Goal: Task Accomplishment & Management: Manage account settings

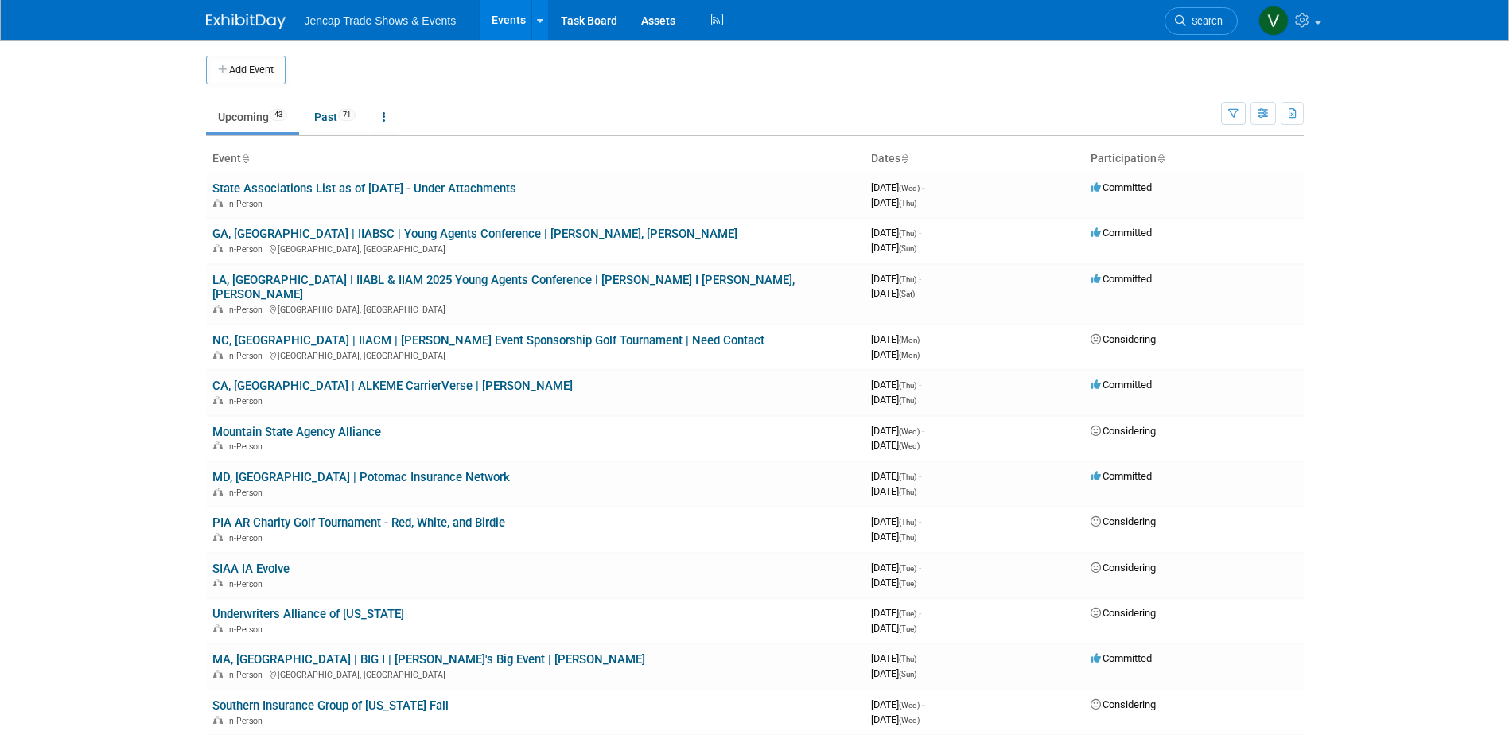
click at [59, 473] on body "Jencap Trade Shows & Events Events Add Event Bulk Upload Events Shareable Event…" at bounding box center [754, 367] width 1509 height 735
click at [325, 470] on link "MD, Baltimore | Potomac Insurance Network" at bounding box center [361, 477] width 298 height 14
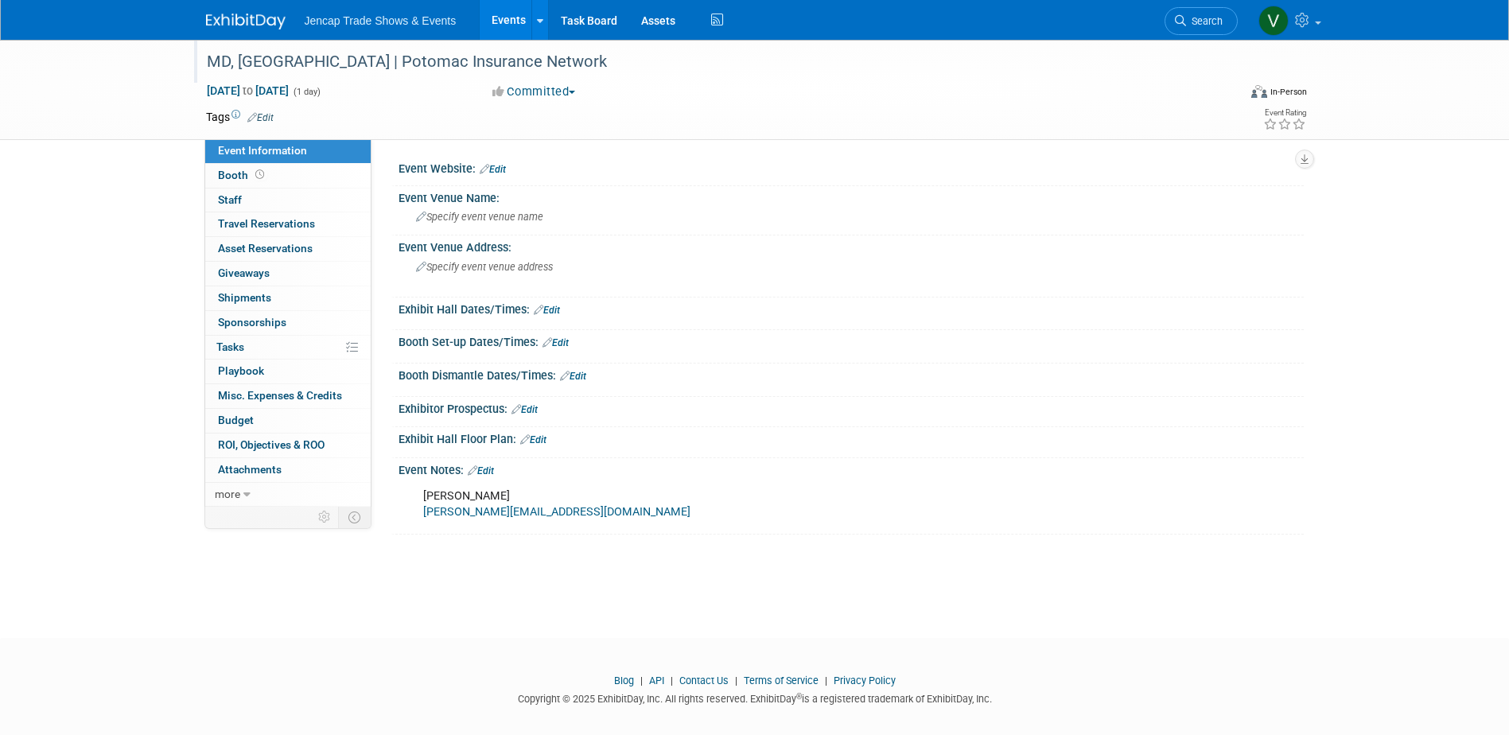
click at [528, 56] on div "MD, [GEOGRAPHIC_DATA] | Potomac Insurance Network" at bounding box center [707, 62] width 1013 height 29
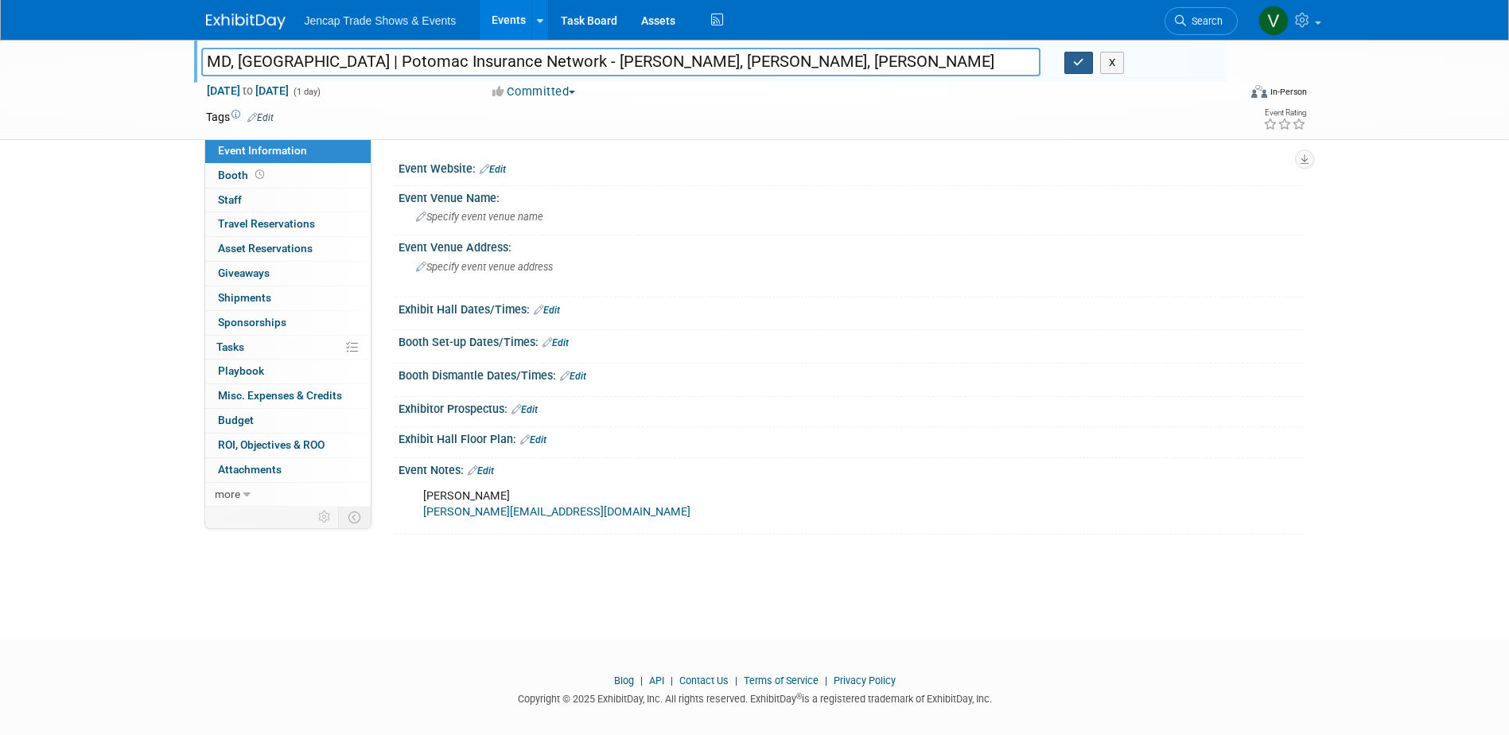
type input "MD, Baltimore | Potomac Insurance Network - Kate Alben, Paul Orlando, Chris Mehr"
click at [1082, 62] on icon "button" at bounding box center [1078, 62] width 11 height 10
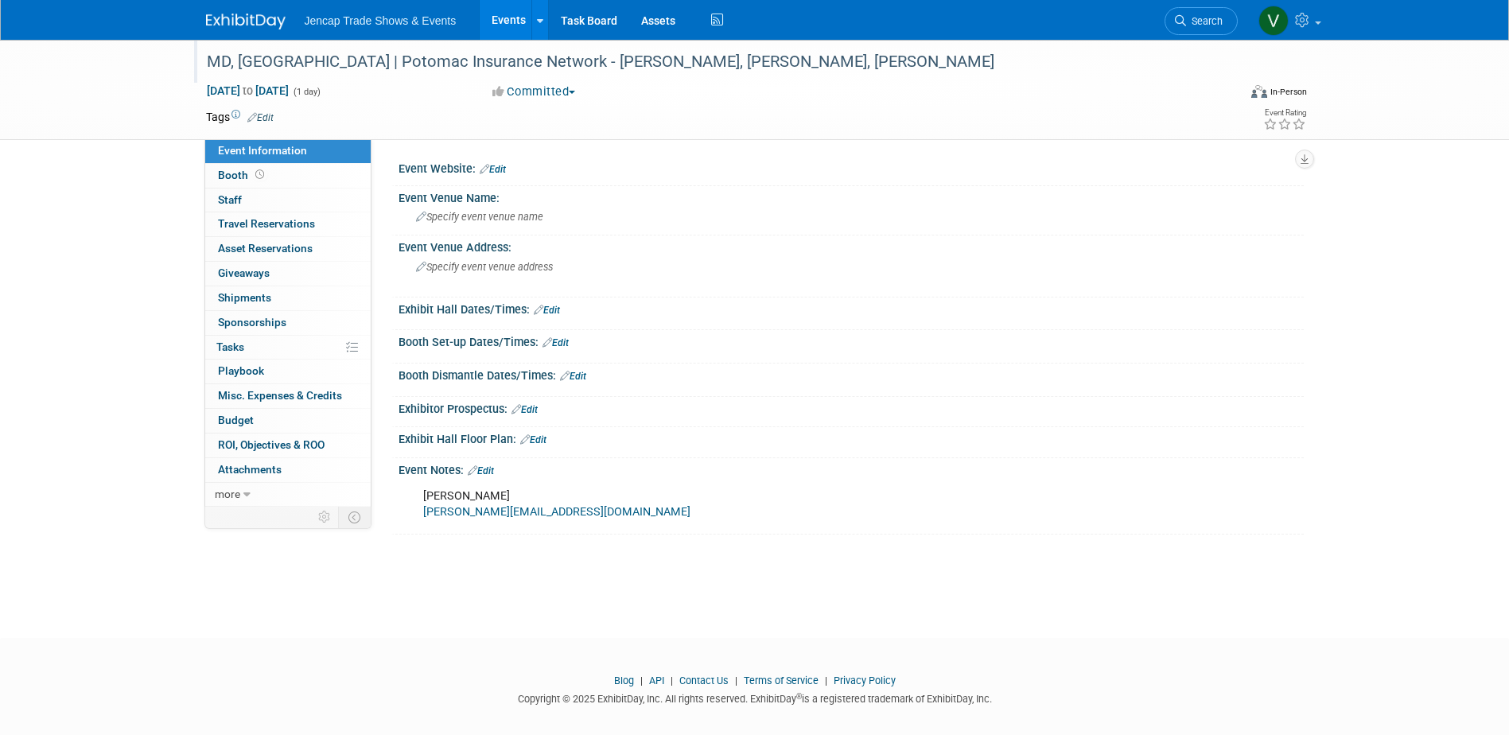
click at [267, 18] on img at bounding box center [246, 22] width 80 height 16
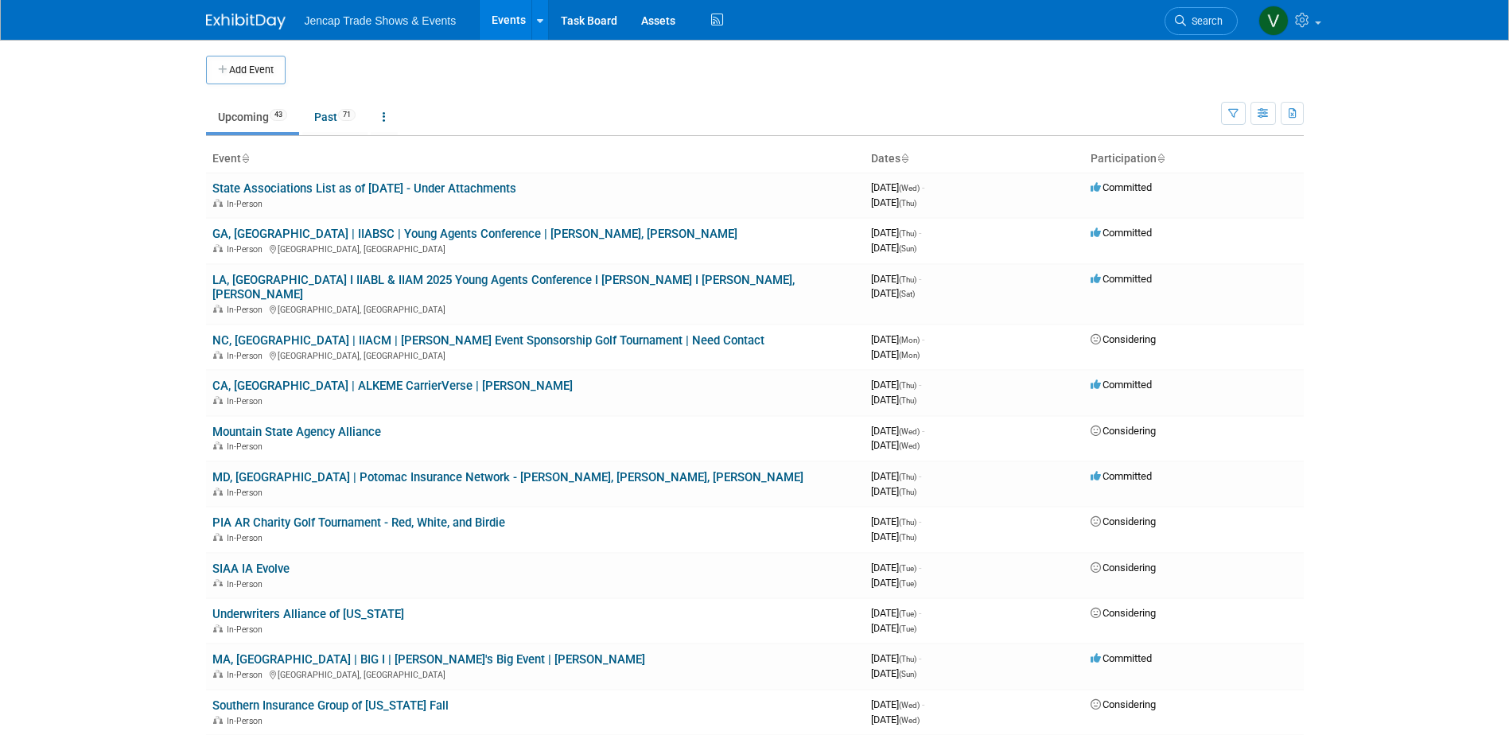
click at [498, 470] on link "MD, Baltimore | Potomac Insurance Network - Kate Alben, Paul Orlando, Chris Mehr" at bounding box center [507, 477] width 591 height 14
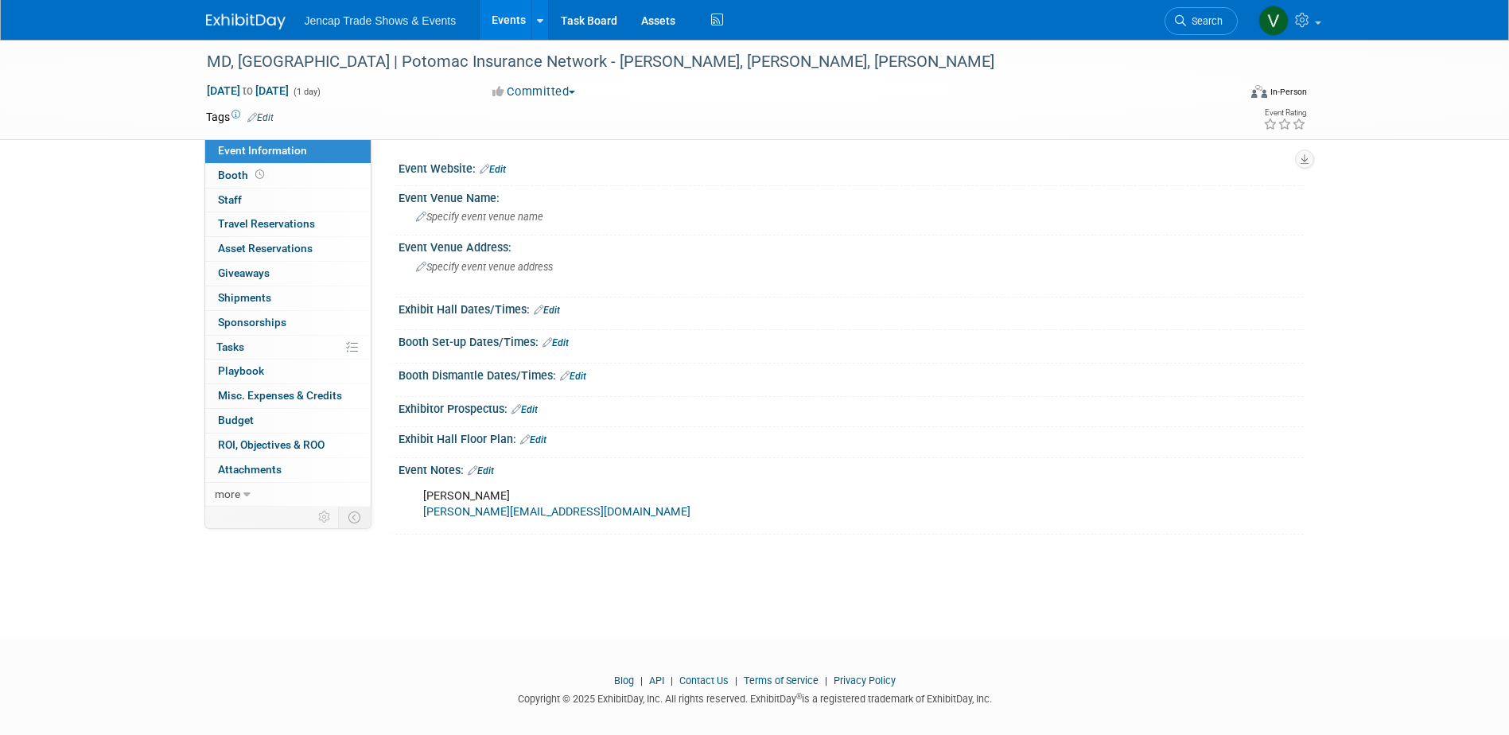
click at [234, 16] on img at bounding box center [246, 22] width 80 height 16
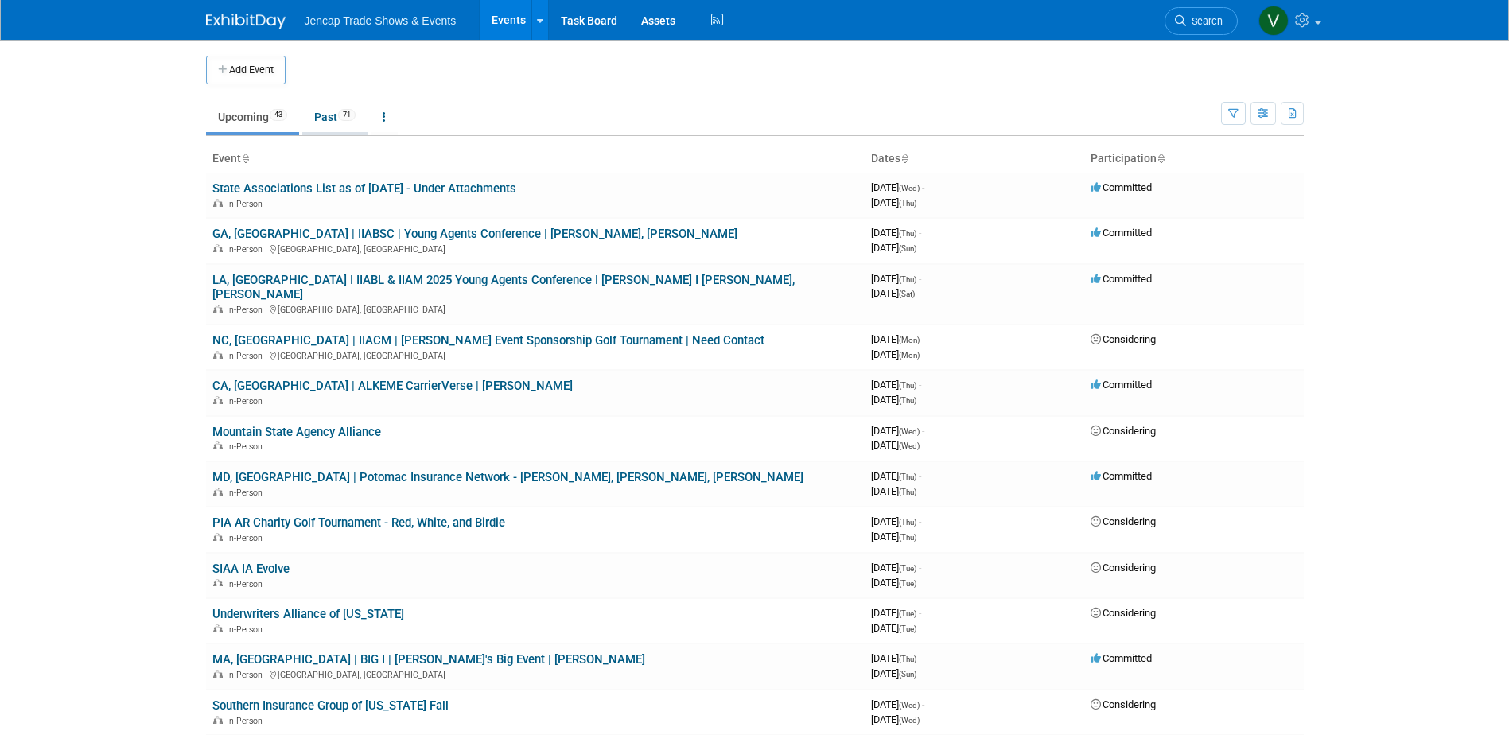
click at [329, 114] on link "Past 71" at bounding box center [334, 117] width 65 height 30
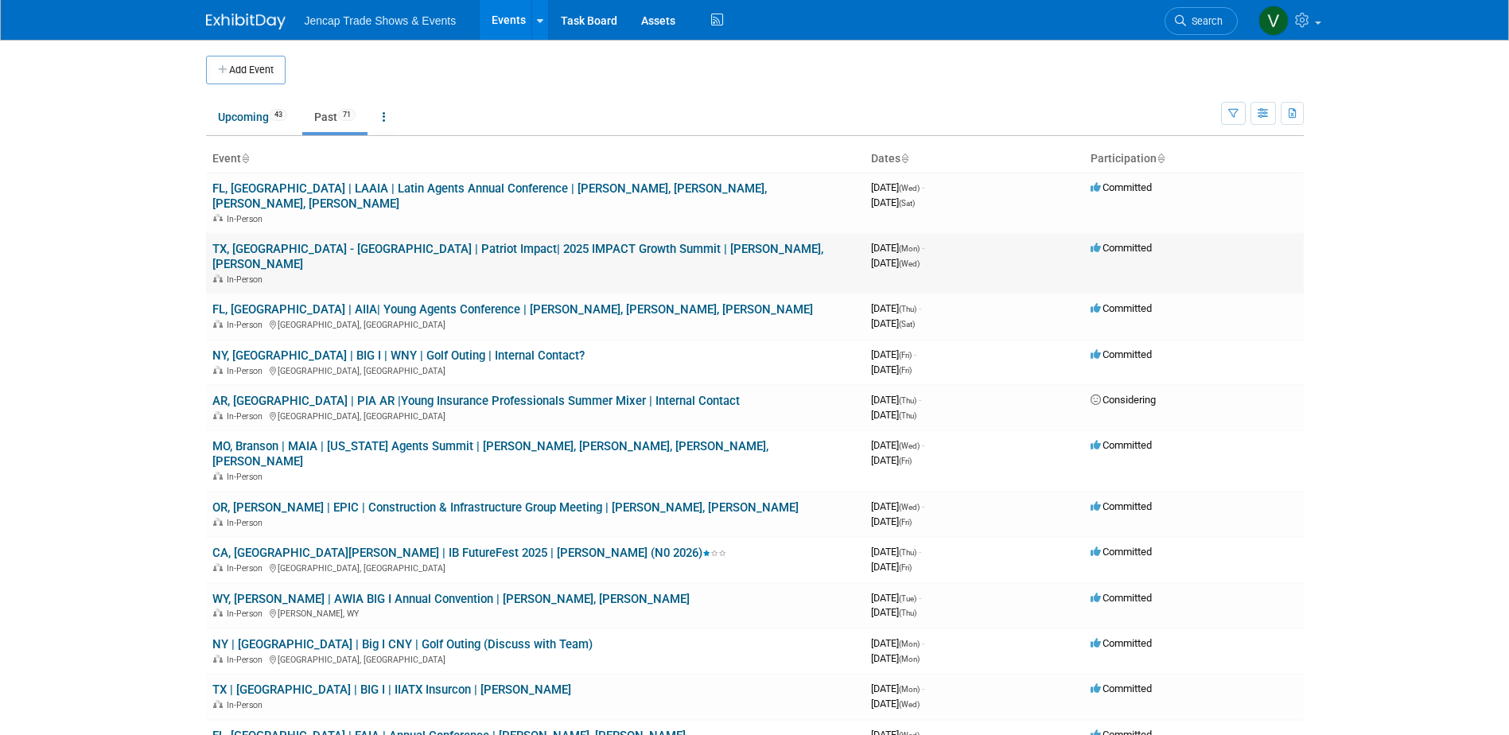
click at [435, 242] on link "TX, [GEOGRAPHIC_DATA] - [GEOGRAPHIC_DATA] | Patriot Impact| 2025 IMPACT Growth …" at bounding box center [517, 256] width 611 height 29
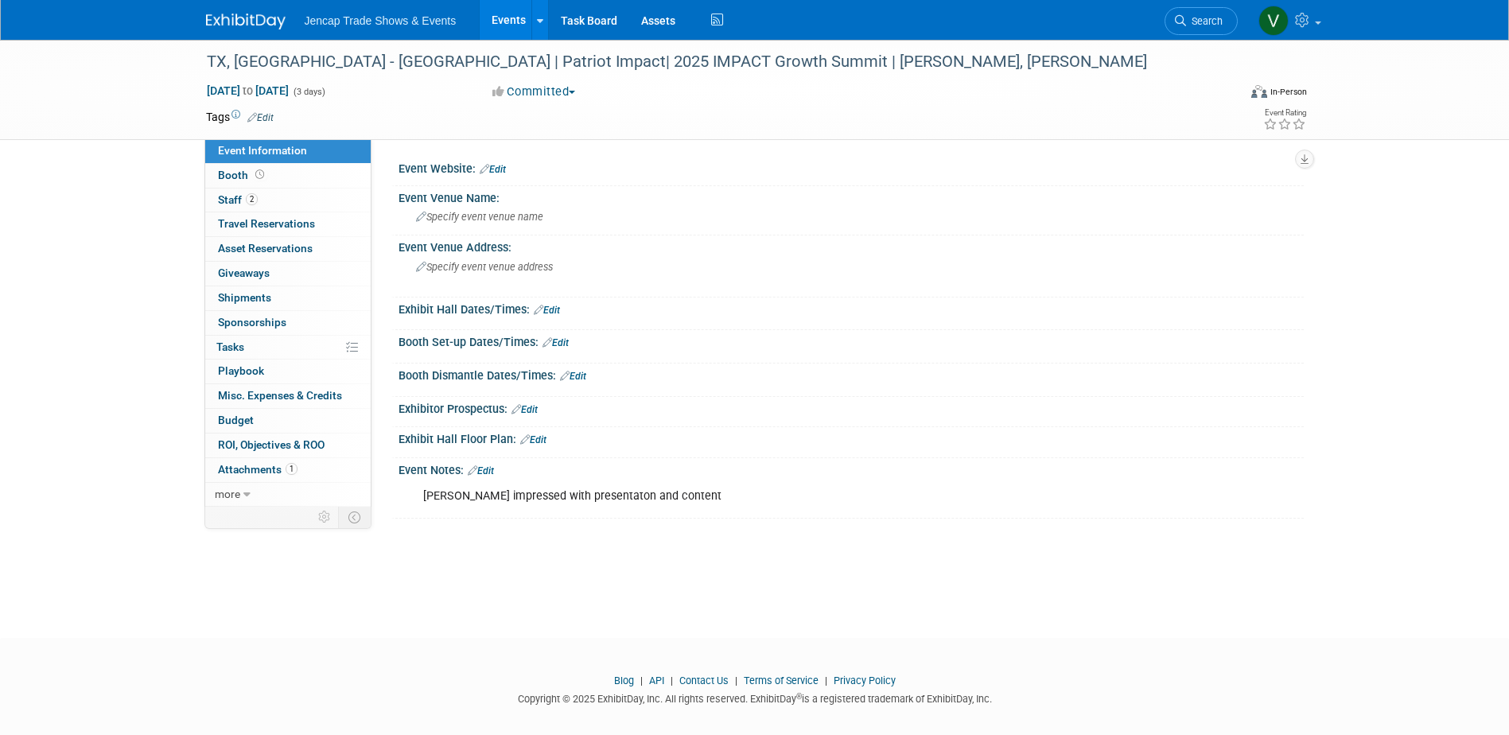
click at [261, 21] on img at bounding box center [246, 22] width 80 height 16
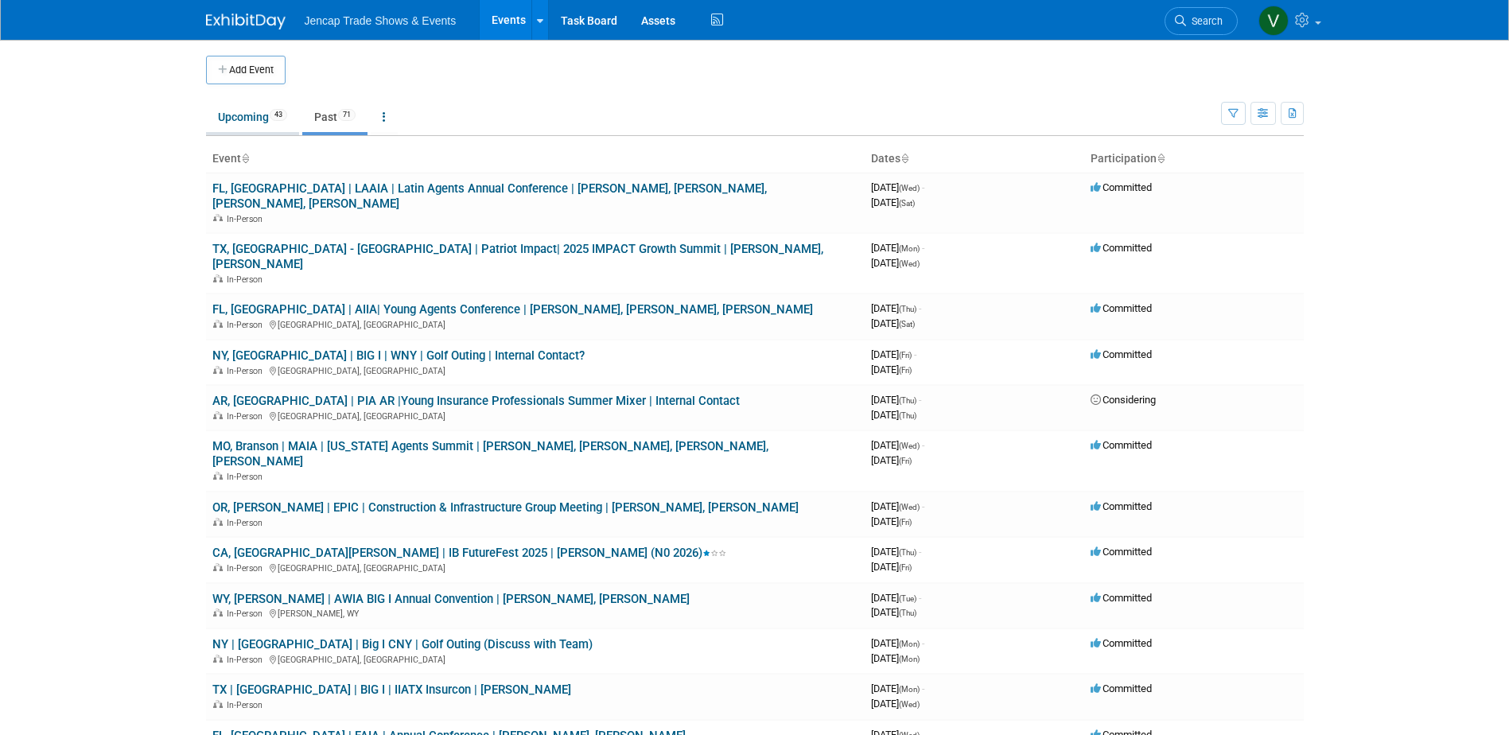
click at [247, 112] on link "Upcoming 43" at bounding box center [252, 117] width 93 height 30
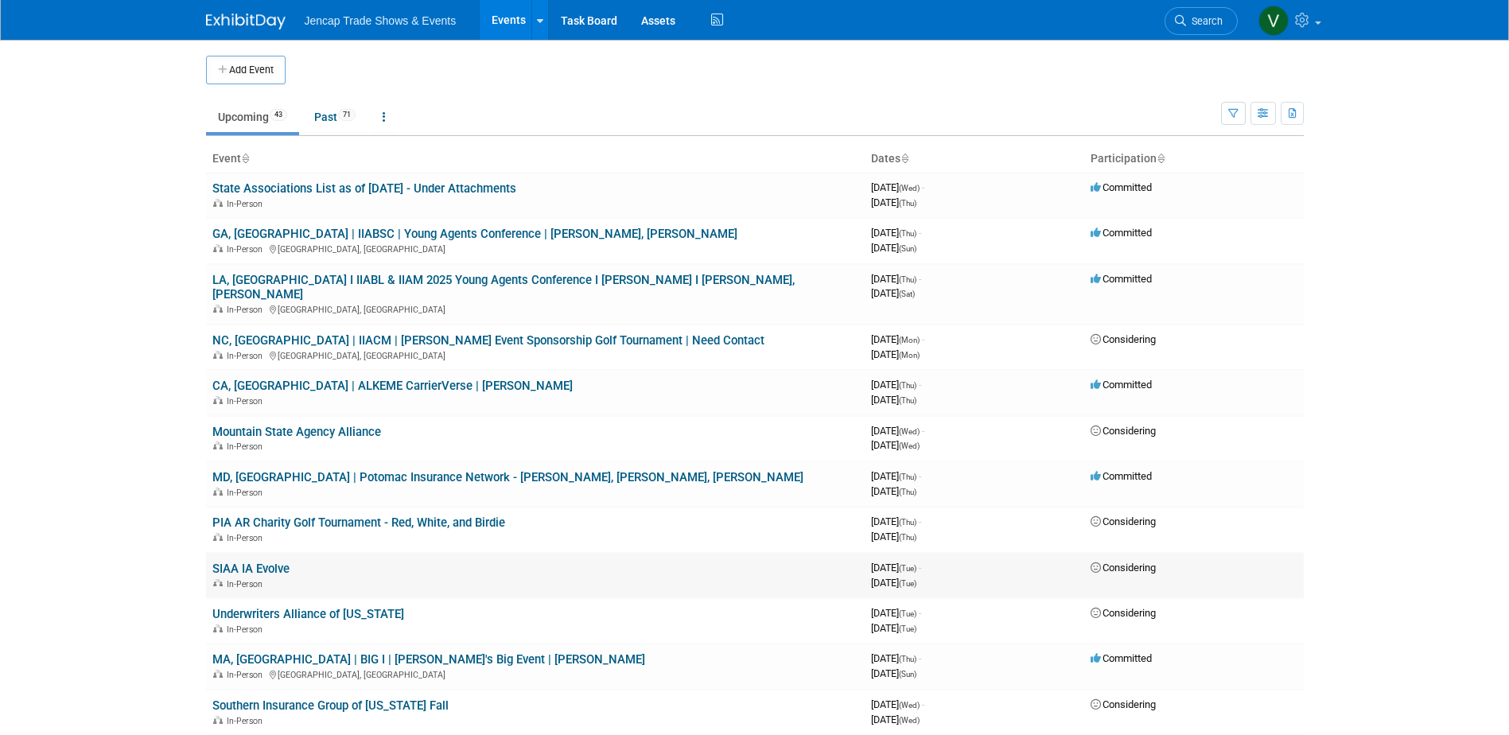
click at [254, 562] on link "SIAA IA Evolve" at bounding box center [250, 569] width 77 height 14
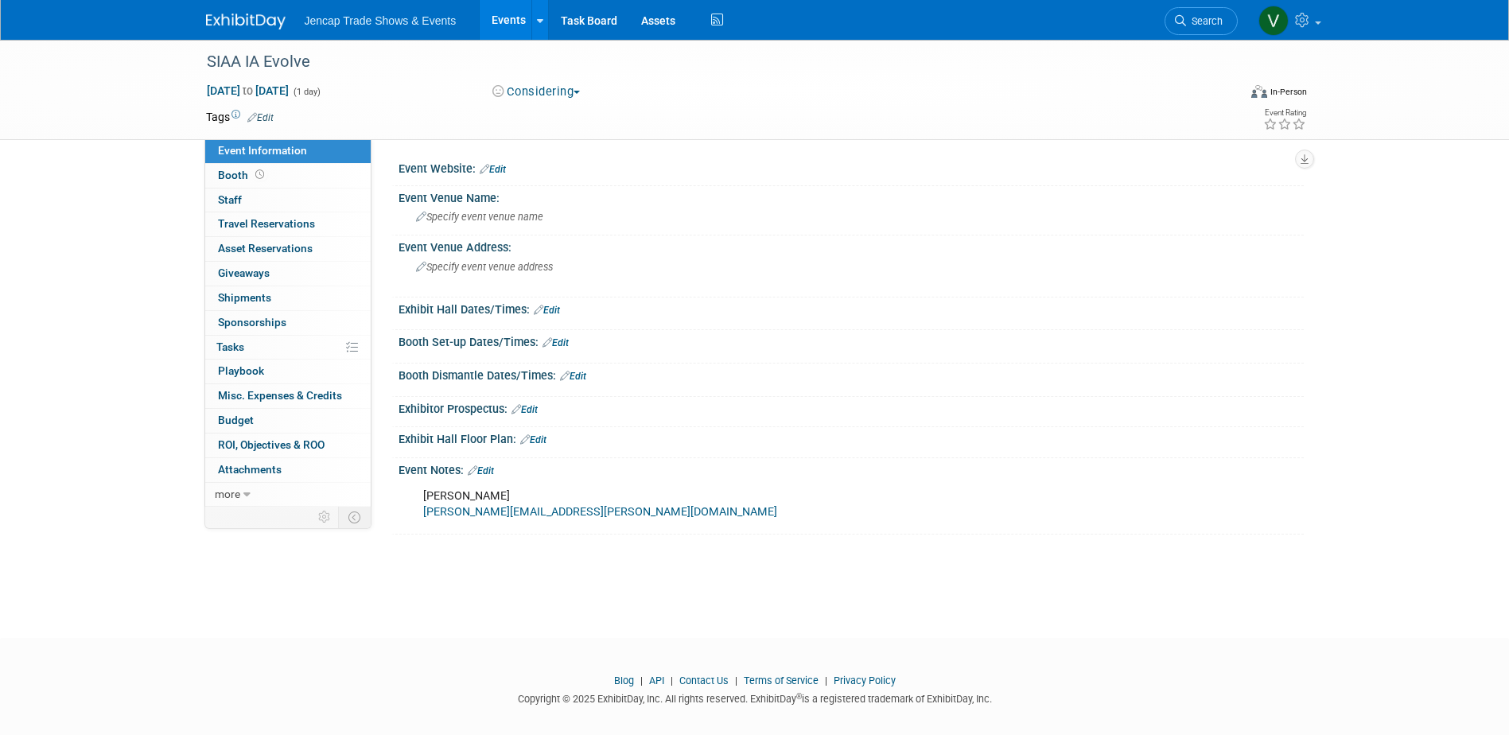
click at [254, 20] on img at bounding box center [246, 22] width 80 height 16
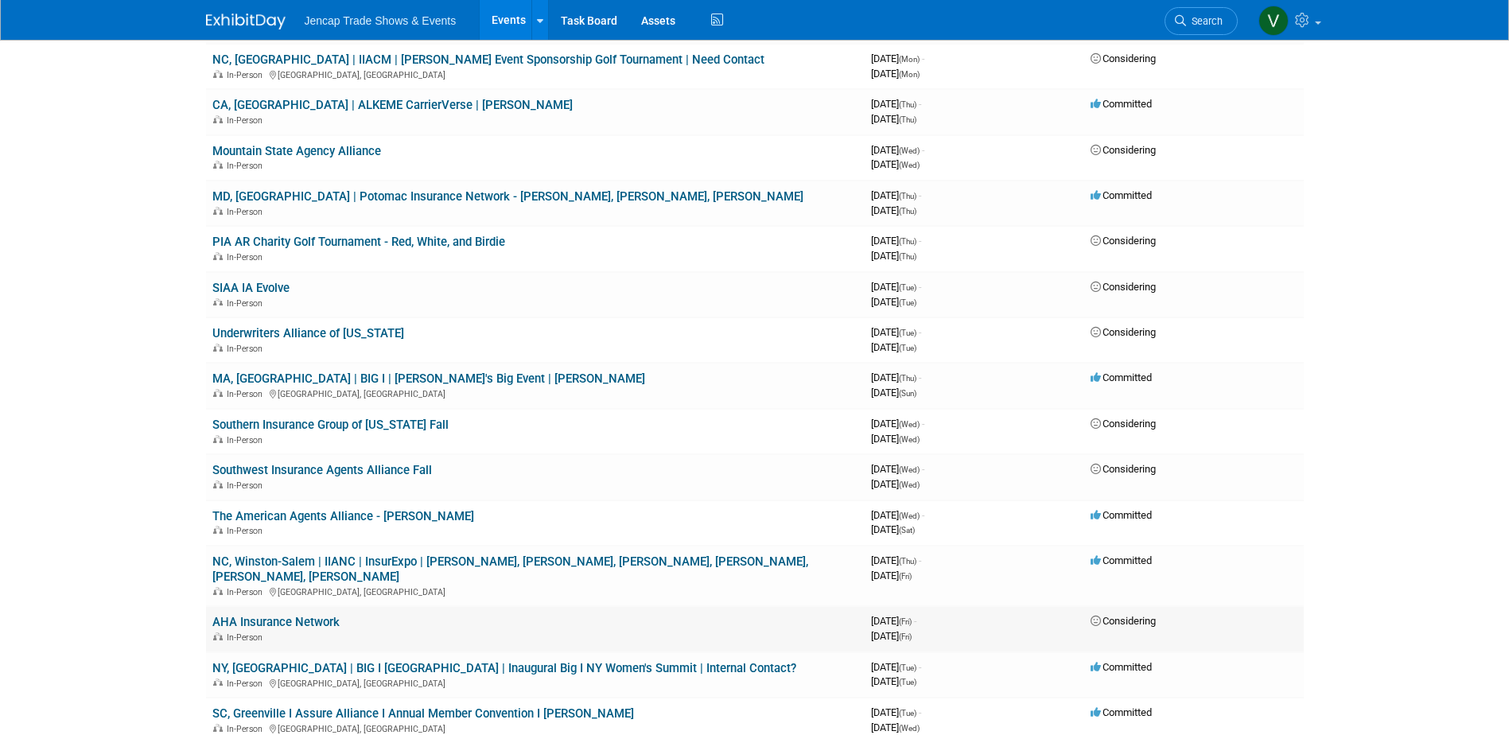
scroll to position [318, 0]
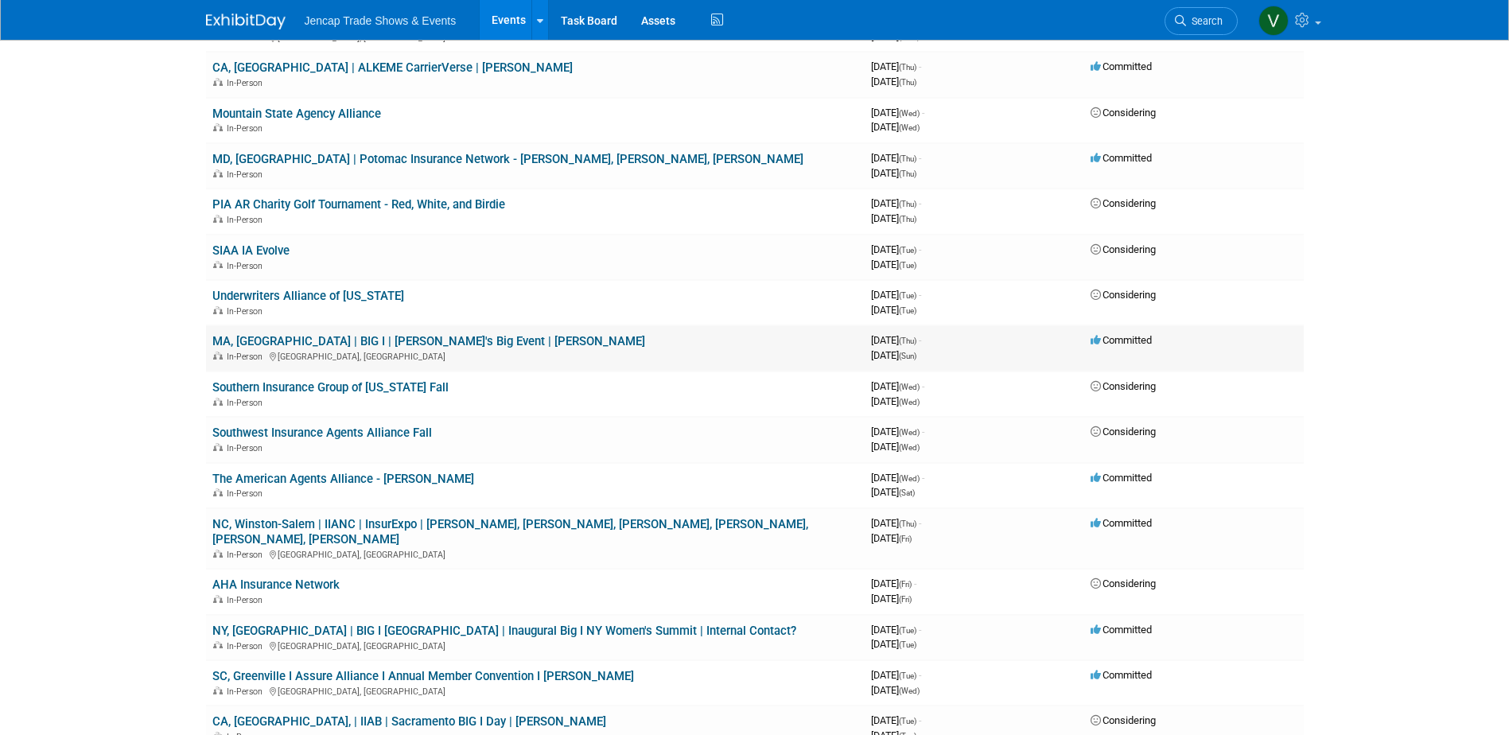
click at [413, 334] on link "MA, [GEOGRAPHIC_DATA] | BIG I | [PERSON_NAME]'s Big Event | [PERSON_NAME]" at bounding box center [428, 341] width 433 height 14
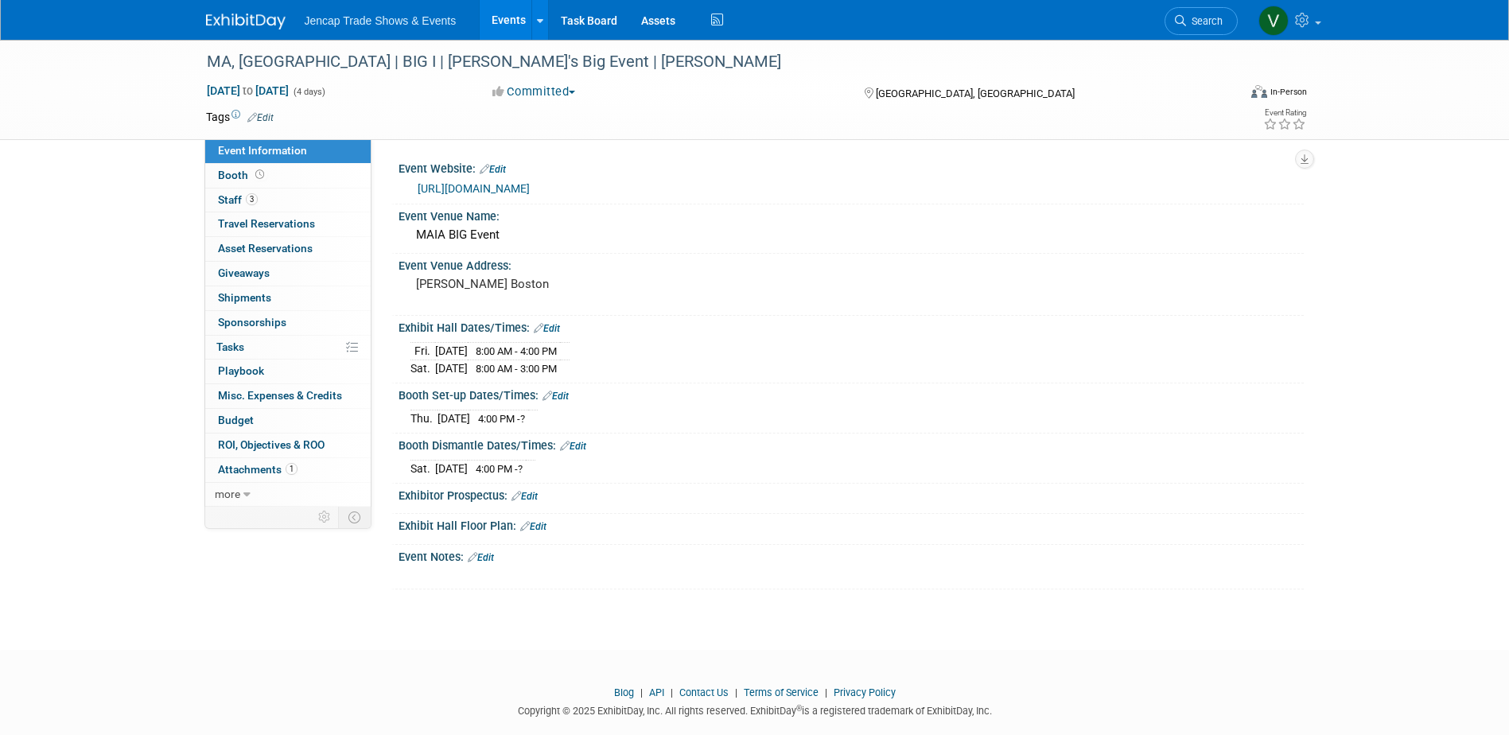
click at [499, 20] on link "Events" at bounding box center [509, 20] width 58 height 40
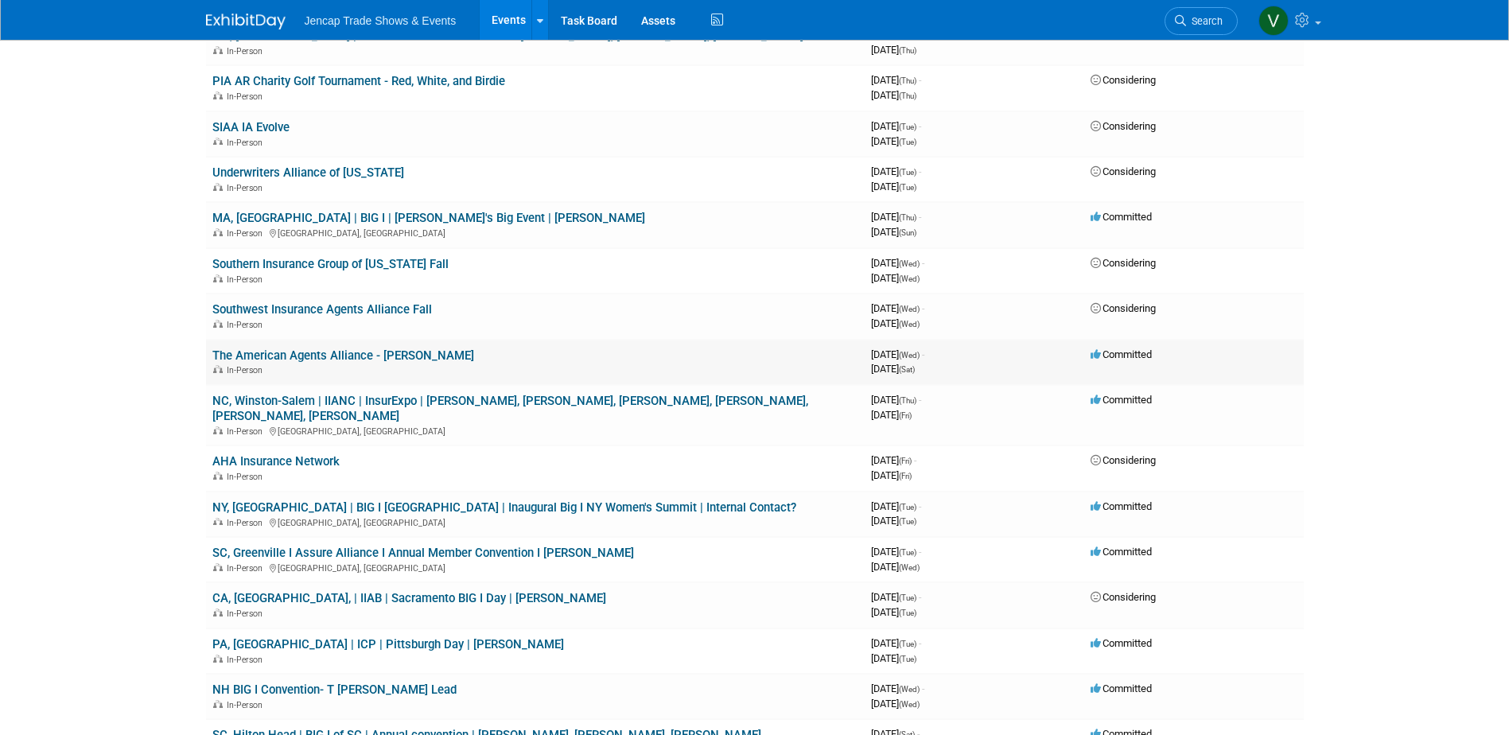
scroll to position [477, 0]
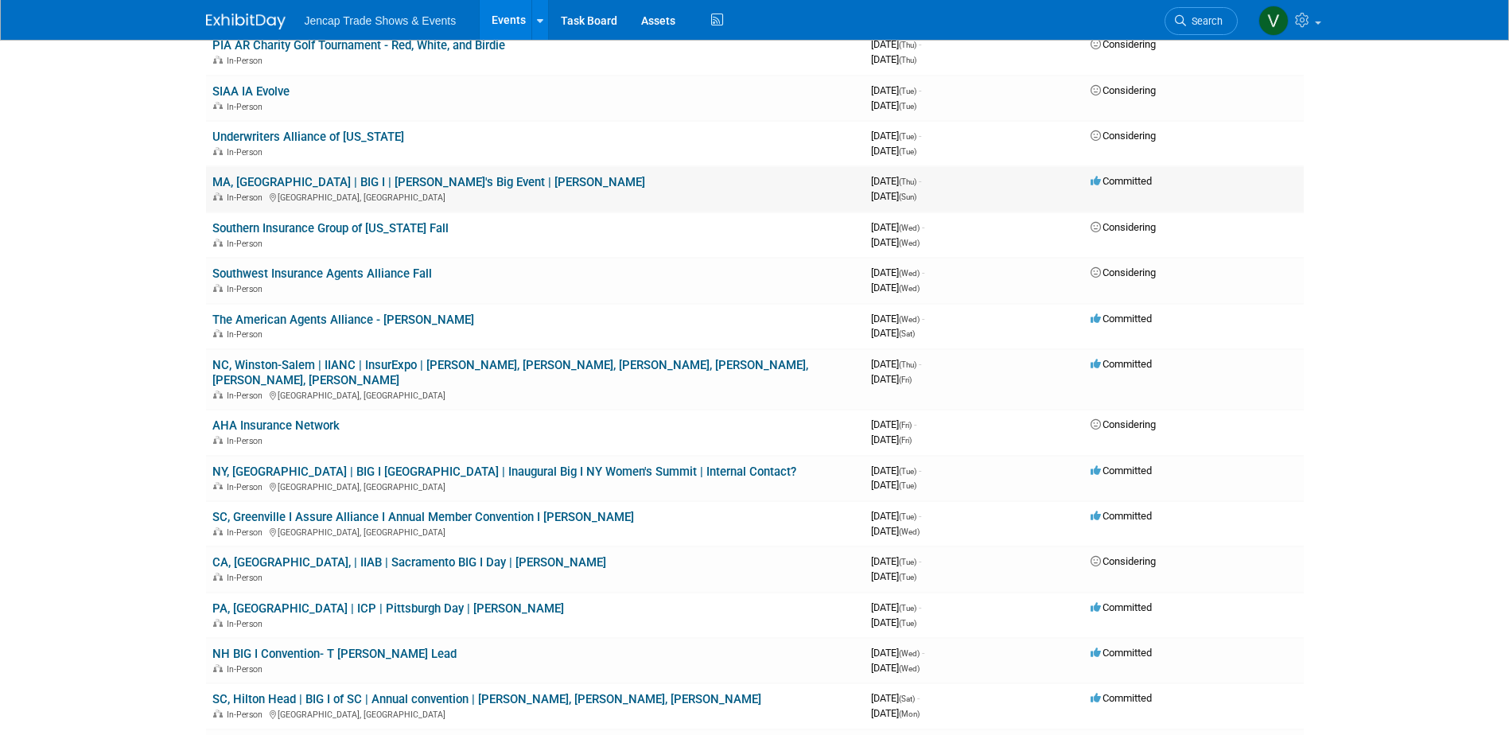
click at [297, 175] on link "MA, Boston | BIG I | MAIA's Big Event | Kate Alben" at bounding box center [428, 182] width 433 height 14
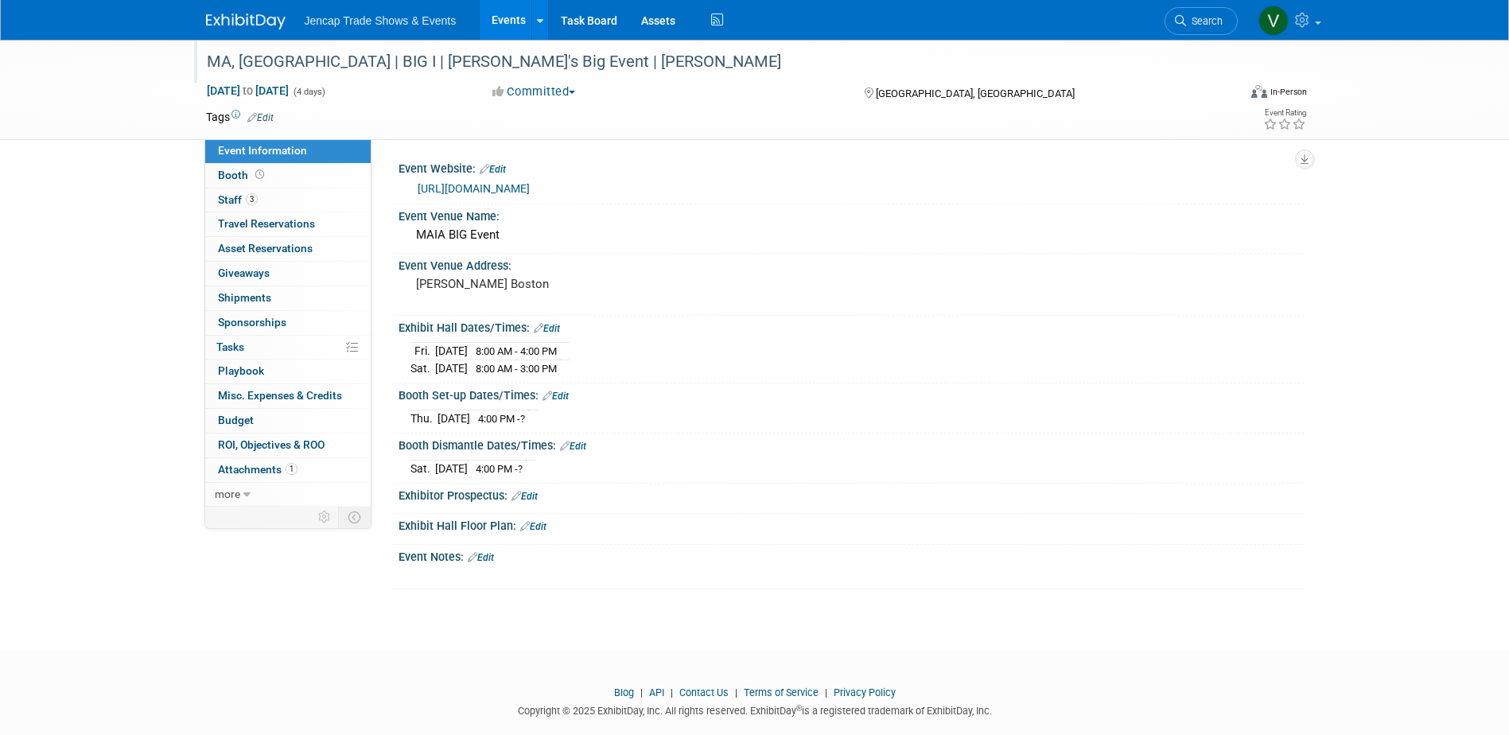
click at [558, 53] on div "MA, [GEOGRAPHIC_DATA] | BIG I | [PERSON_NAME]'s Big Event | [PERSON_NAME]" at bounding box center [707, 62] width 1013 height 29
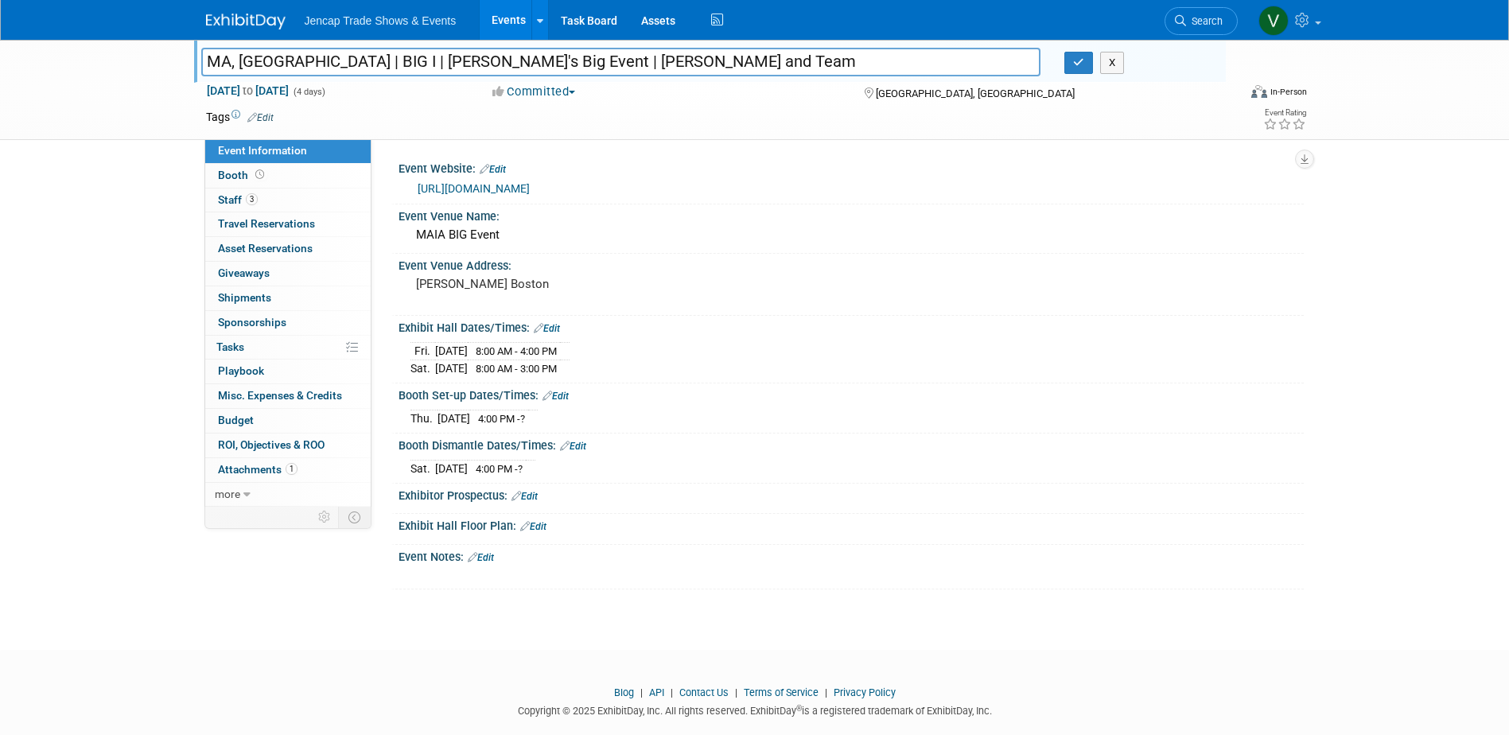
type input "MA, Boston | BIG I | MAIA's Big Event | Kate Alben and Team"
click at [491, 552] on link "Edit" at bounding box center [481, 557] width 26 height 11
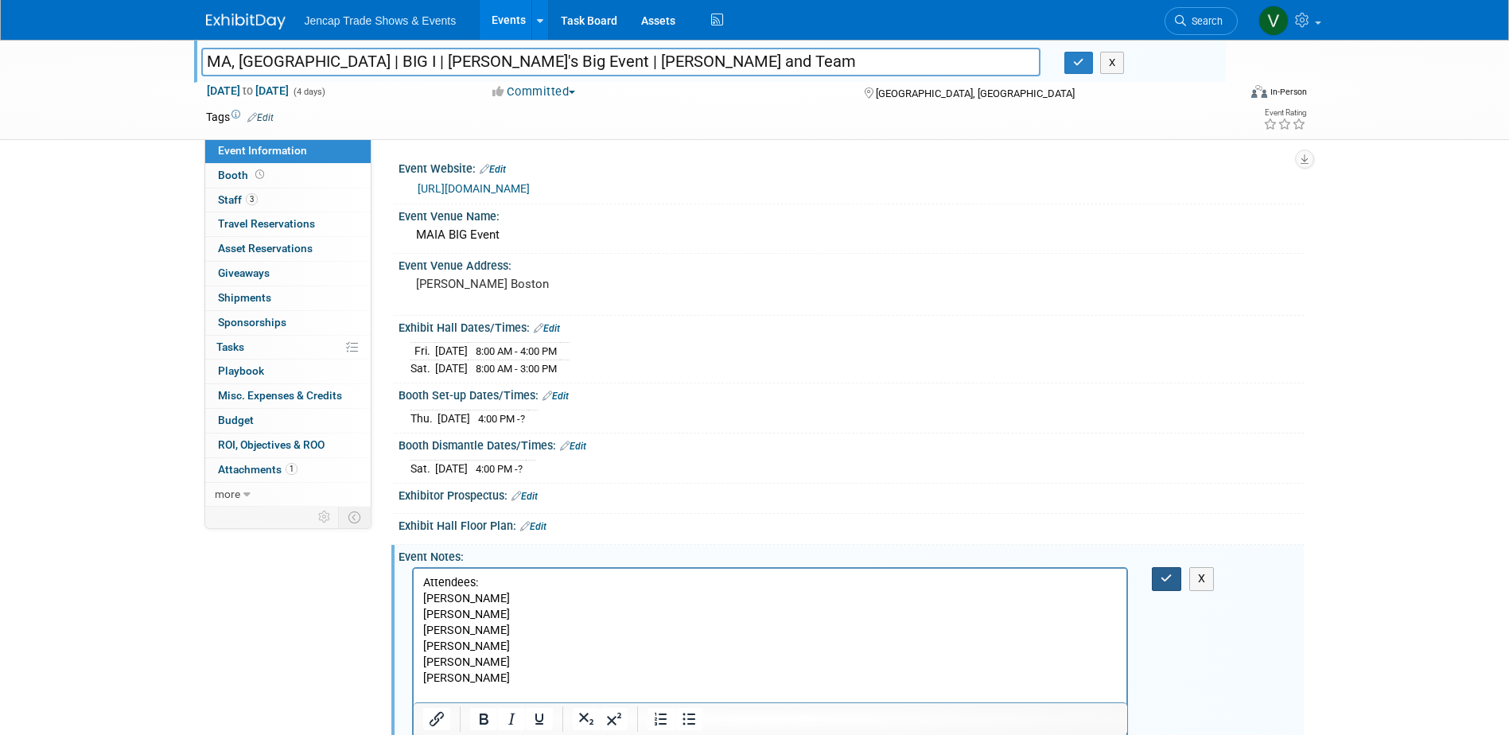
click at [1159, 575] on button "button" at bounding box center [1166, 578] width 29 height 23
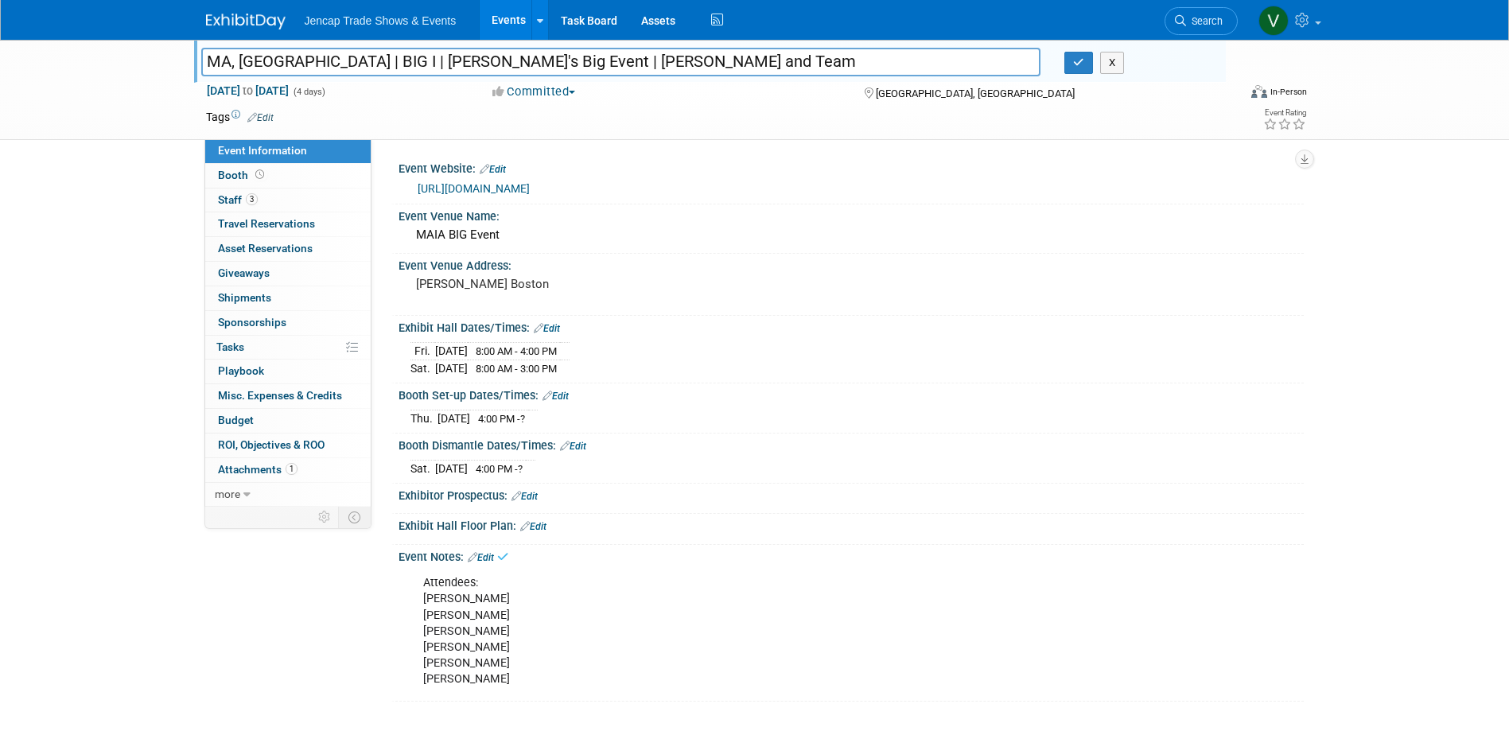
click at [644, 68] on input "MA, Boston | BIG I | MAIA's Big Event | Kate Alben and Team" at bounding box center [621, 62] width 840 height 28
type input "MA, [GEOGRAPHIC_DATA] | BIG I | [PERSON_NAME]'s Big Event | [PERSON_NAME] and T…"
click at [1076, 67] on icon "button" at bounding box center [1078, 62] width 11 height 10
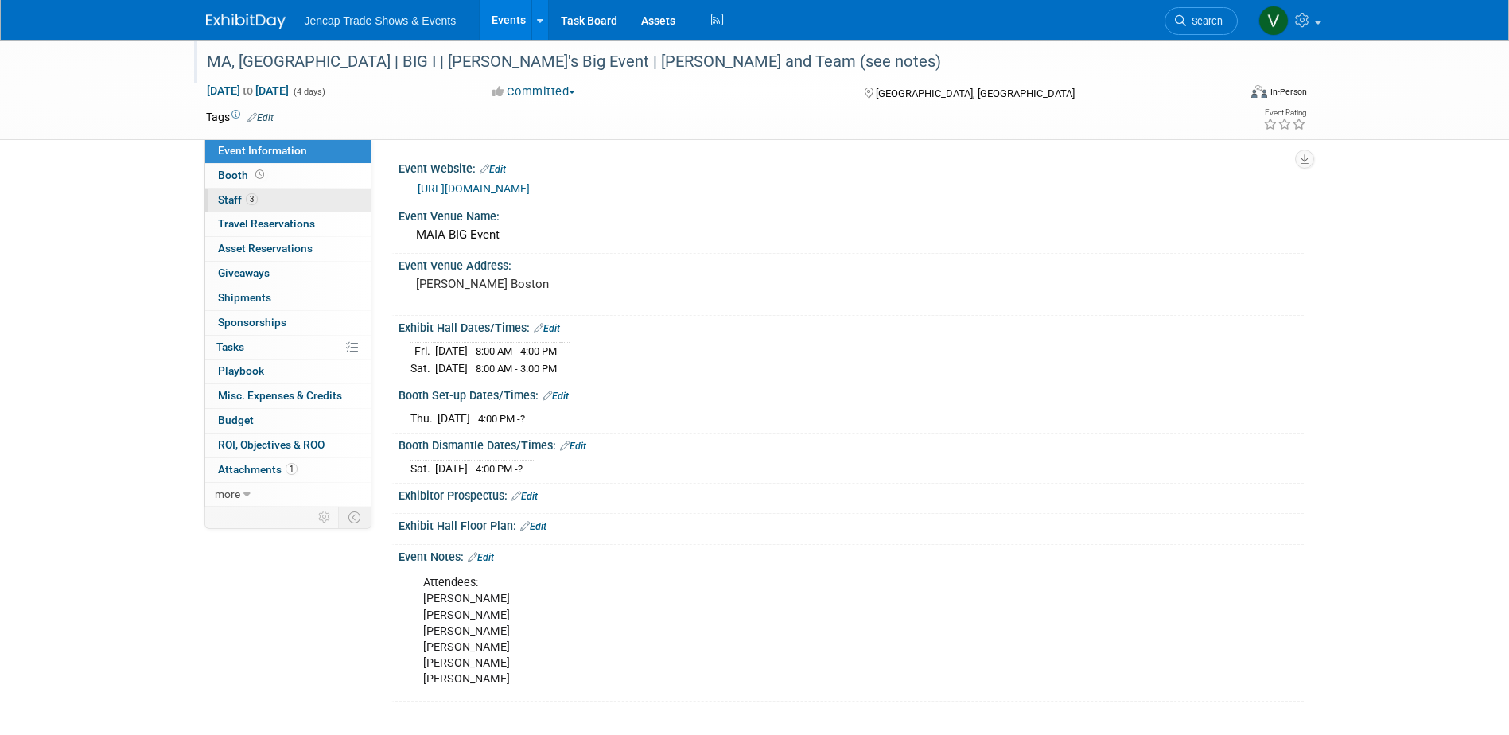
click at [237, 197] on span "Staff 3" at bounding box center [238, 199] width 40 height 13
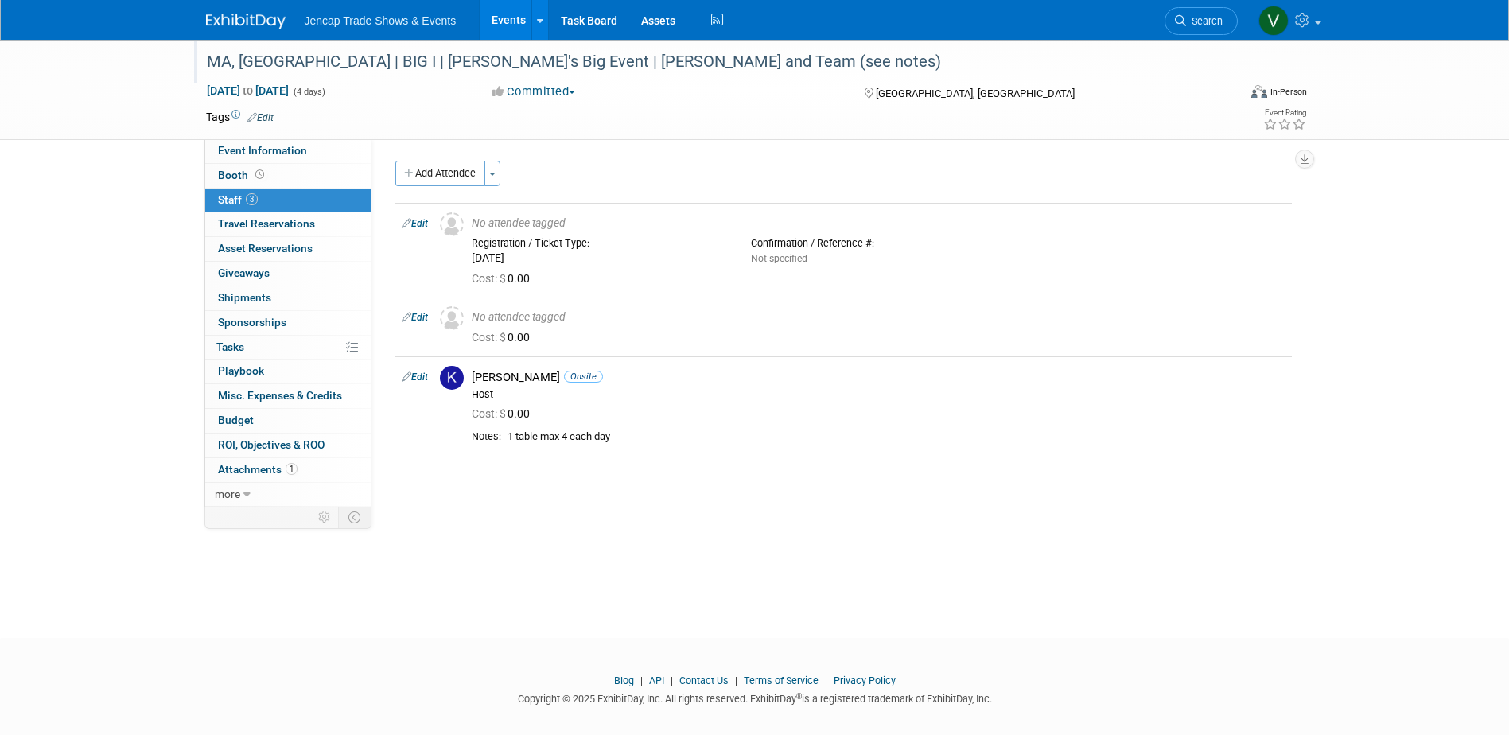
click at [270, 14] on img at bounding box center [246, 22] width 80 height 16
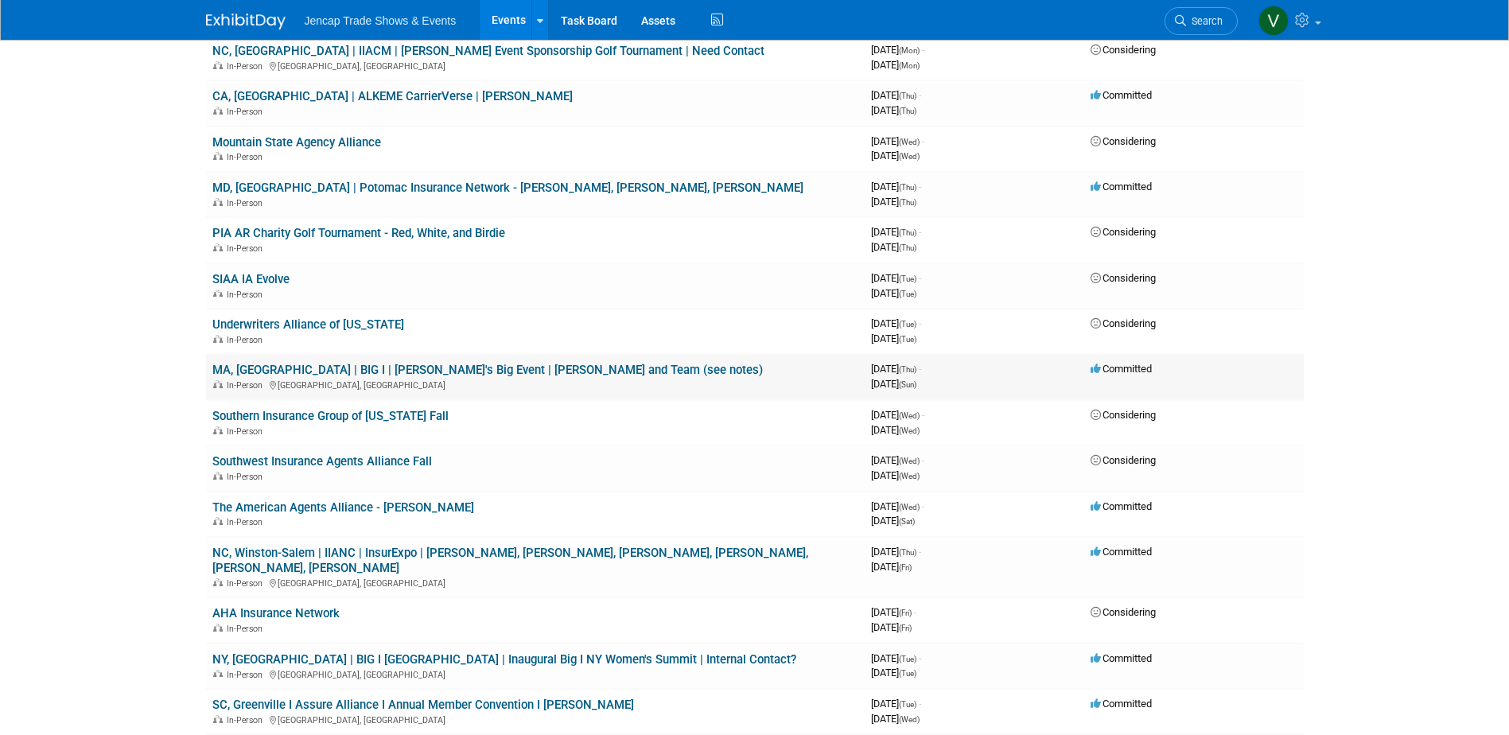
scroll to position [318, 0]
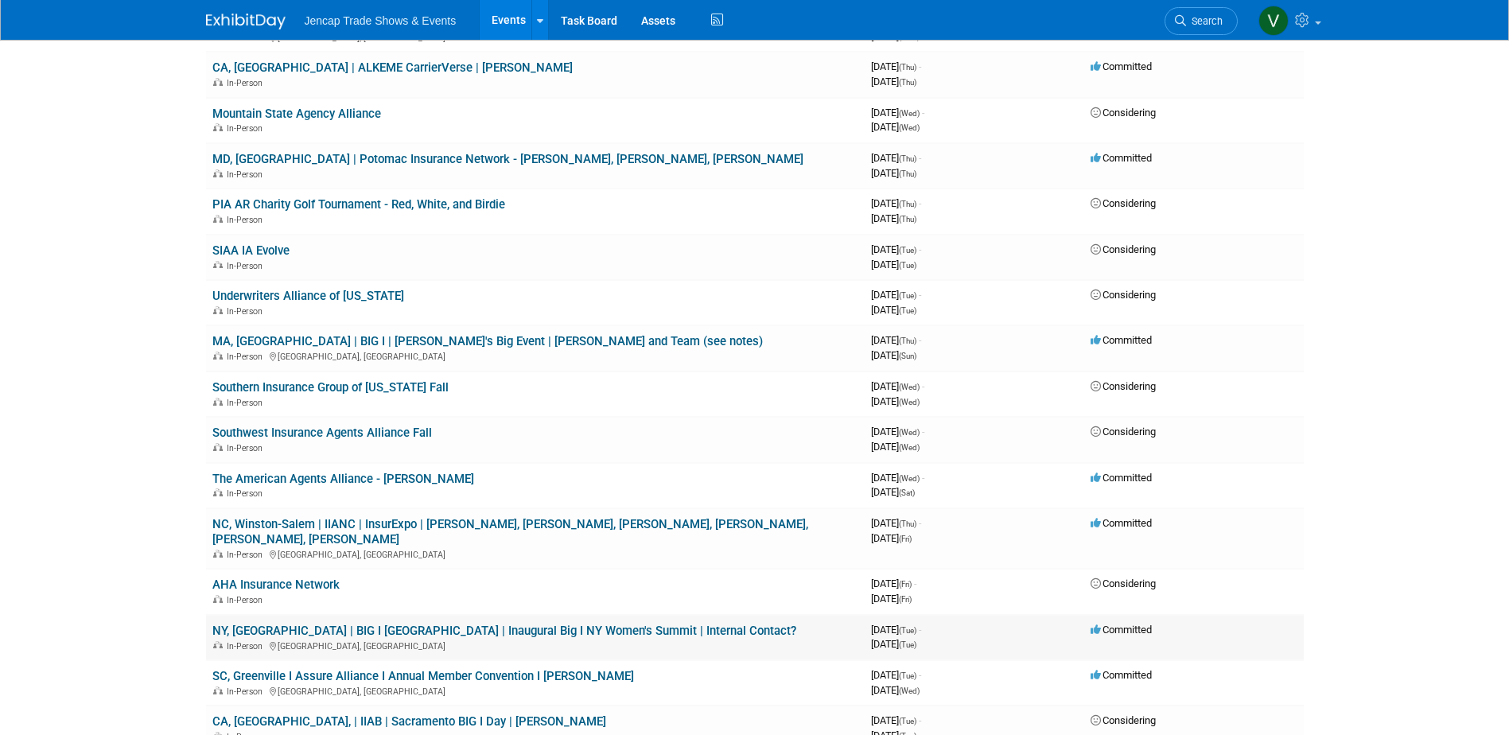
click at [405, 624] on link "NY, [GEOGRAPHIC_DATA] | BIG I [GEOGRAPHIC_DATA] | Inaugural Big I NY Women's Su…" at bounding box center [504, 631] width 584 height 14
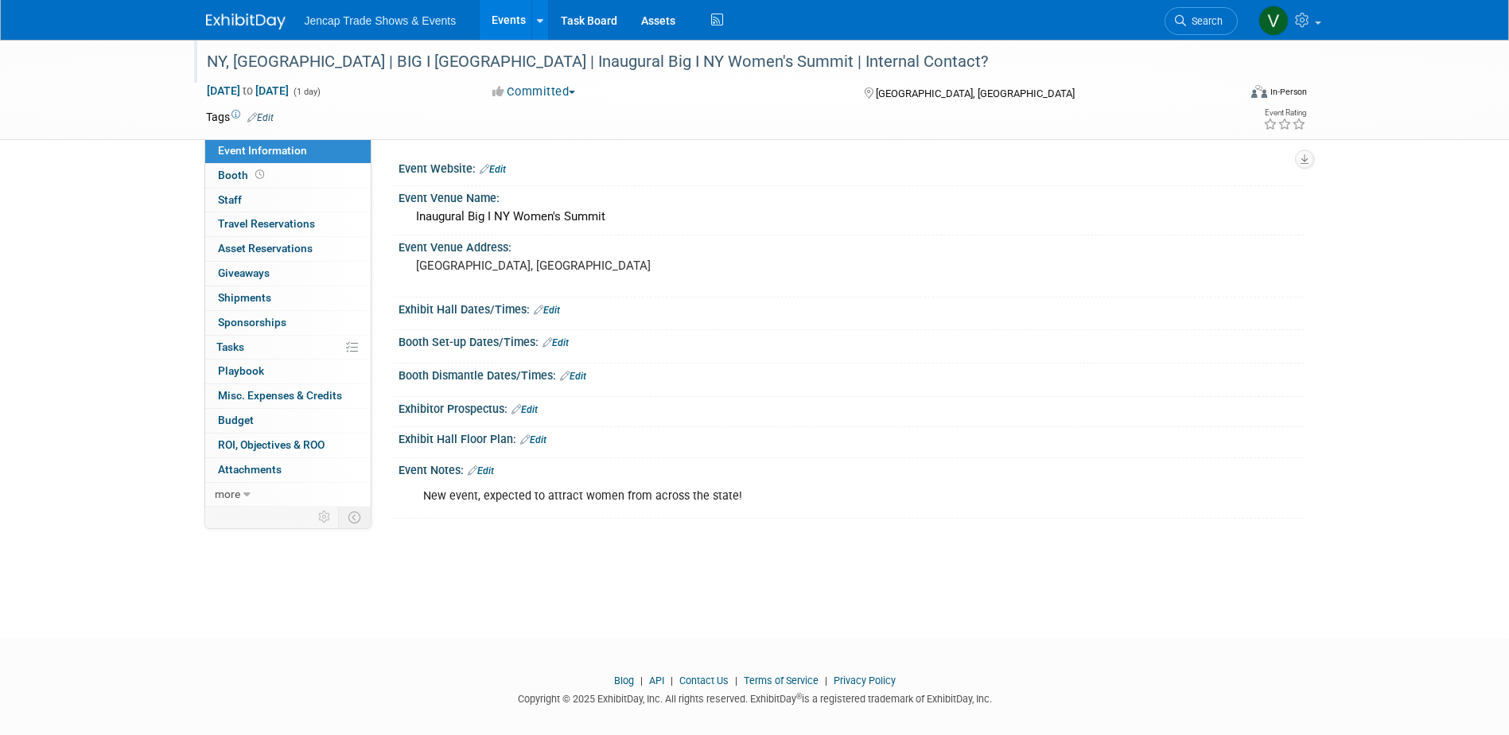
click at [757, 57] on div "NY, Buffalo | BIG I NY | Inaugural Big I NY Women's Summit | Internal Contact?" at bounding box center [707, 62] width 1013 height 29
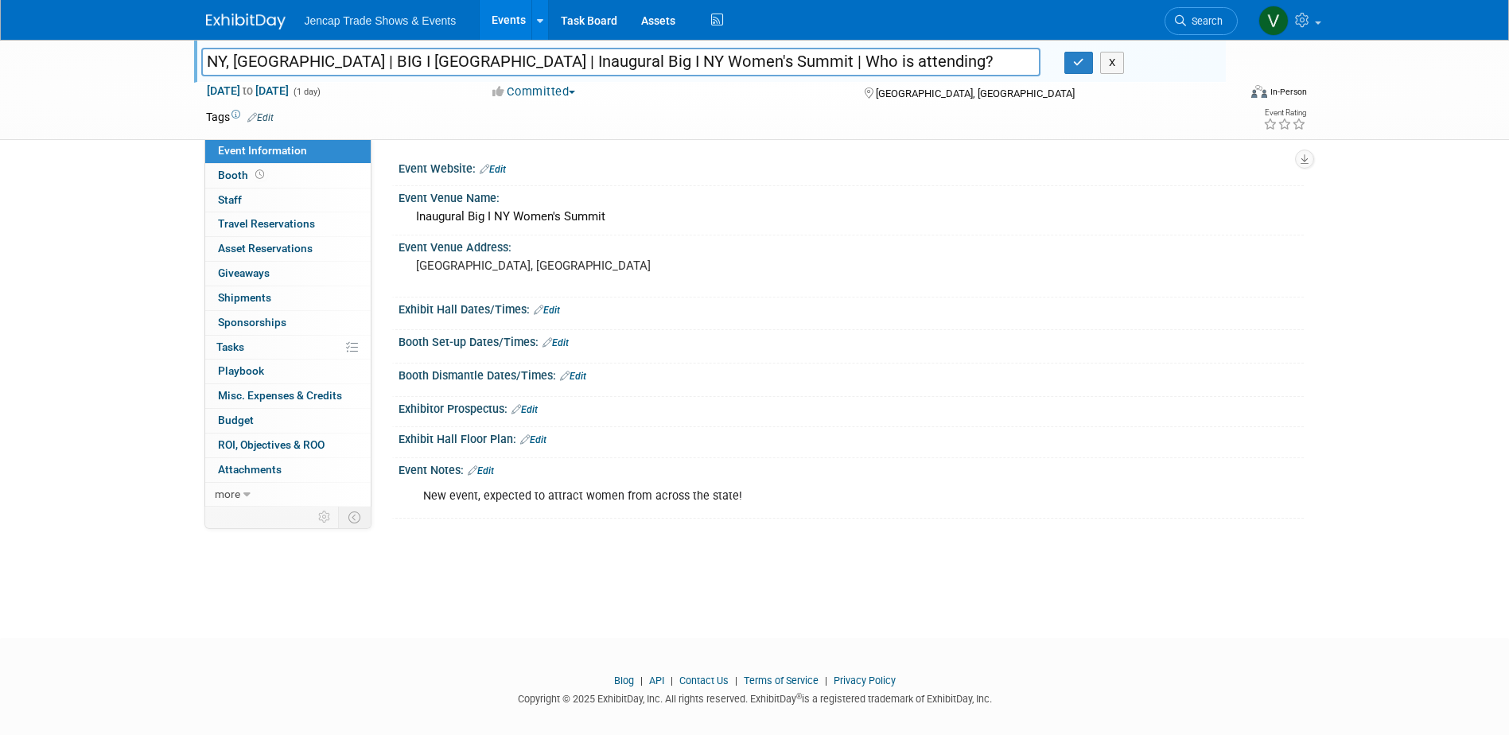
type input "NY, [GEOGRAPHIC_DATA] | BIG I [GEOGRAPHIC_DATA] | Inaugural Big I NY Women's Su…"
click at [523, 91] on button "Committed" at bounding box center [534, 92] width 95 height 17
click at [535, 133] on link "Considering" at bounding box center [551, 140] width 126 height 22
click at [1084, 62] on icon "button" at bounding box center [1078, 62] width 11 height 10
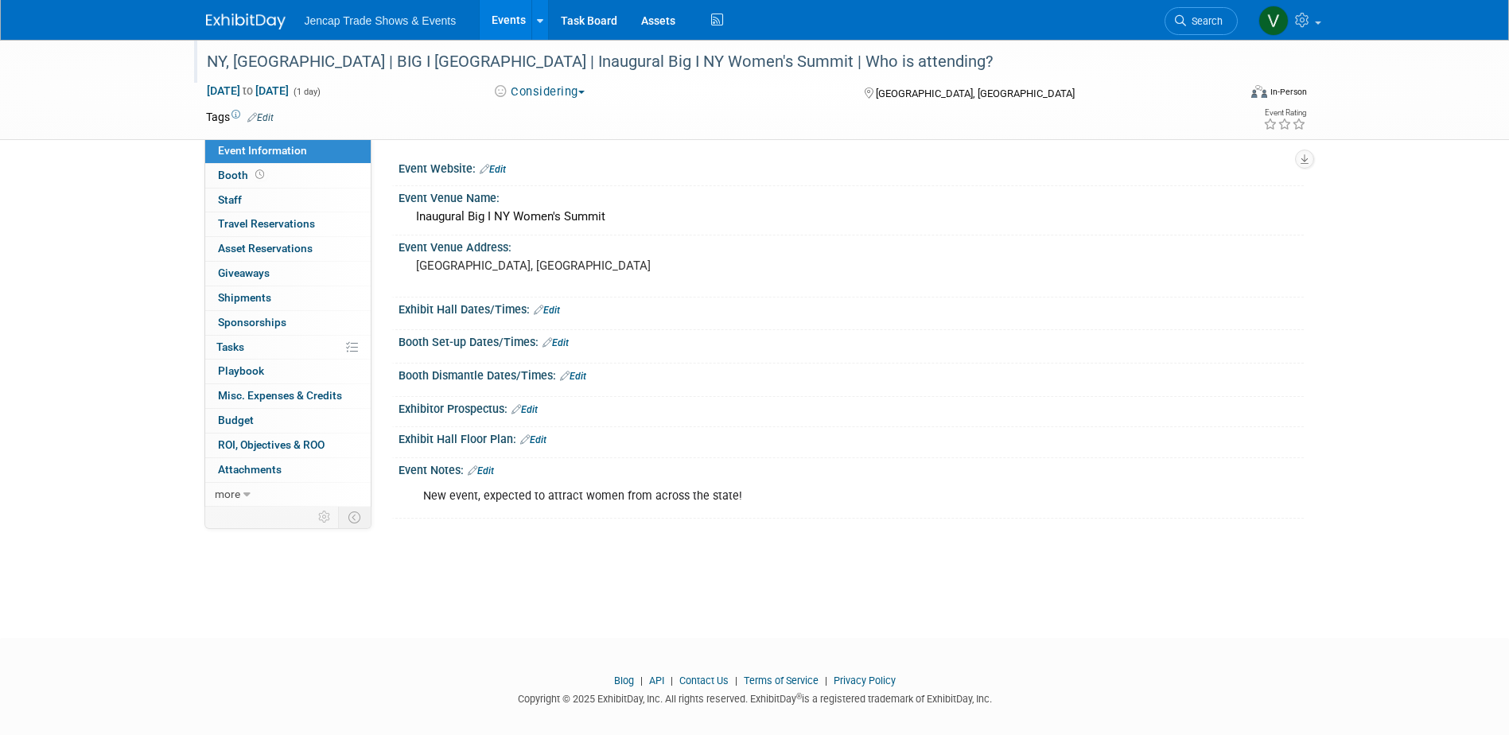
click at [515, 19] on link "Events" at bounding box center [509, 20] width 58 height 40
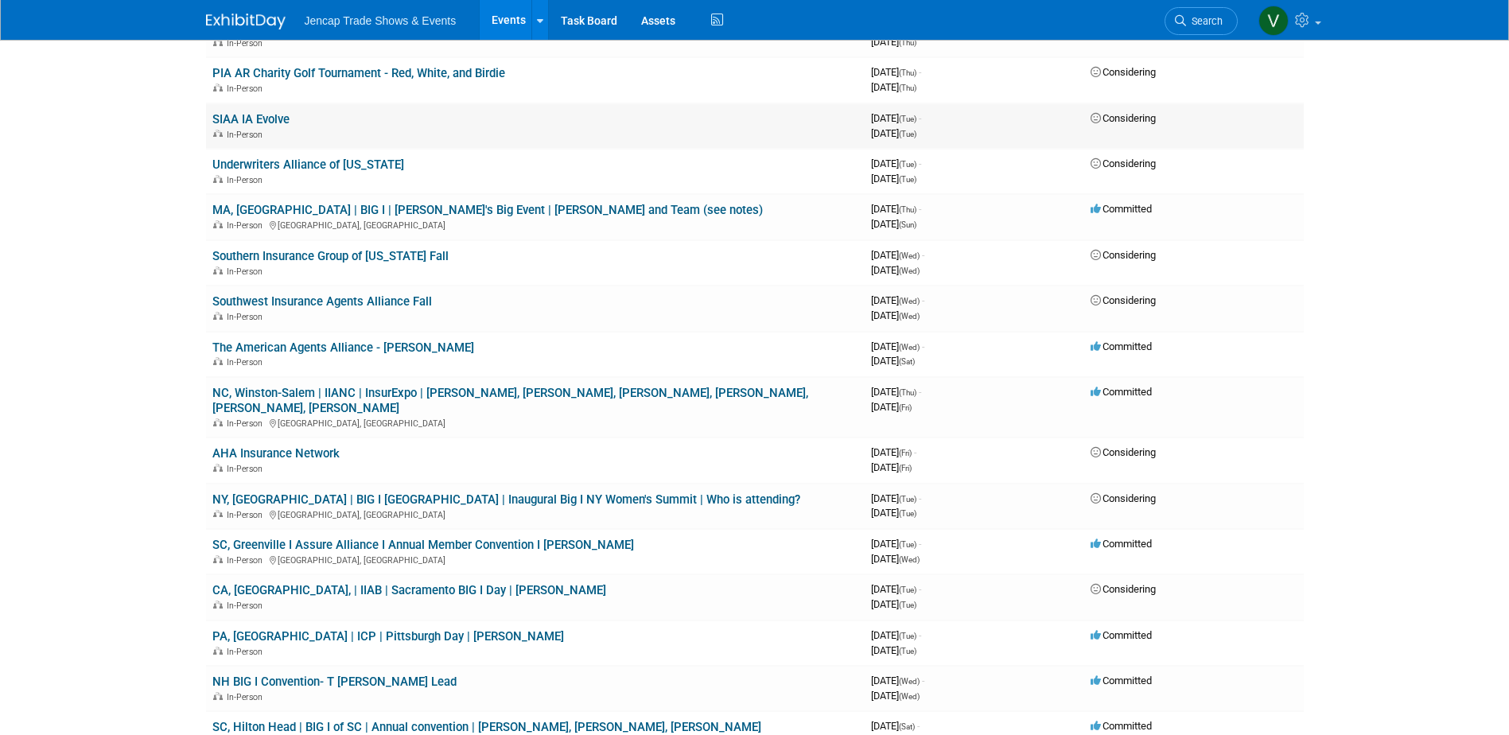
scroll to position [557, 0]
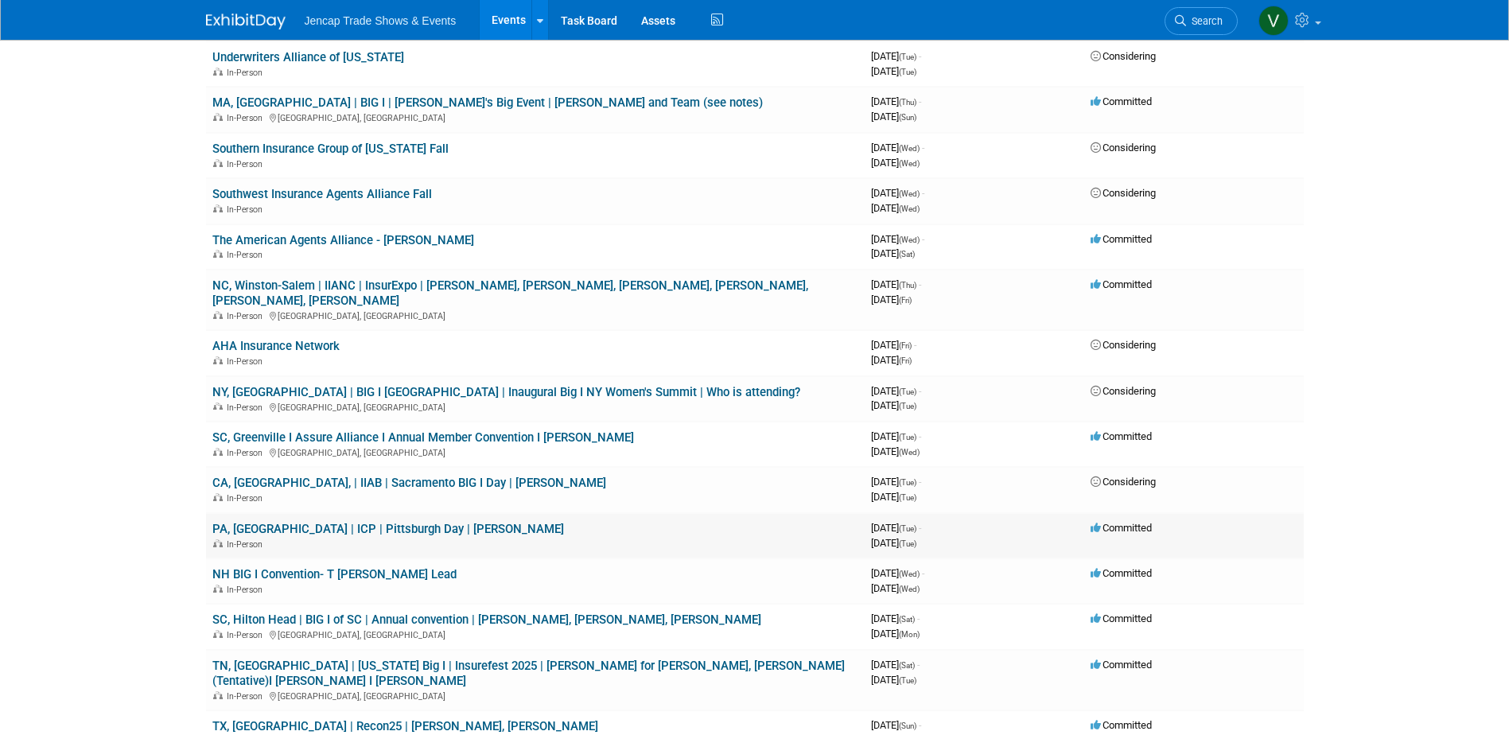
click at [265, 522] on link "PA, Pittsburgh | ICP | Pittsburgh Day | Kate- Neil Young" at bounding box center [388, 529] width 352 height 14
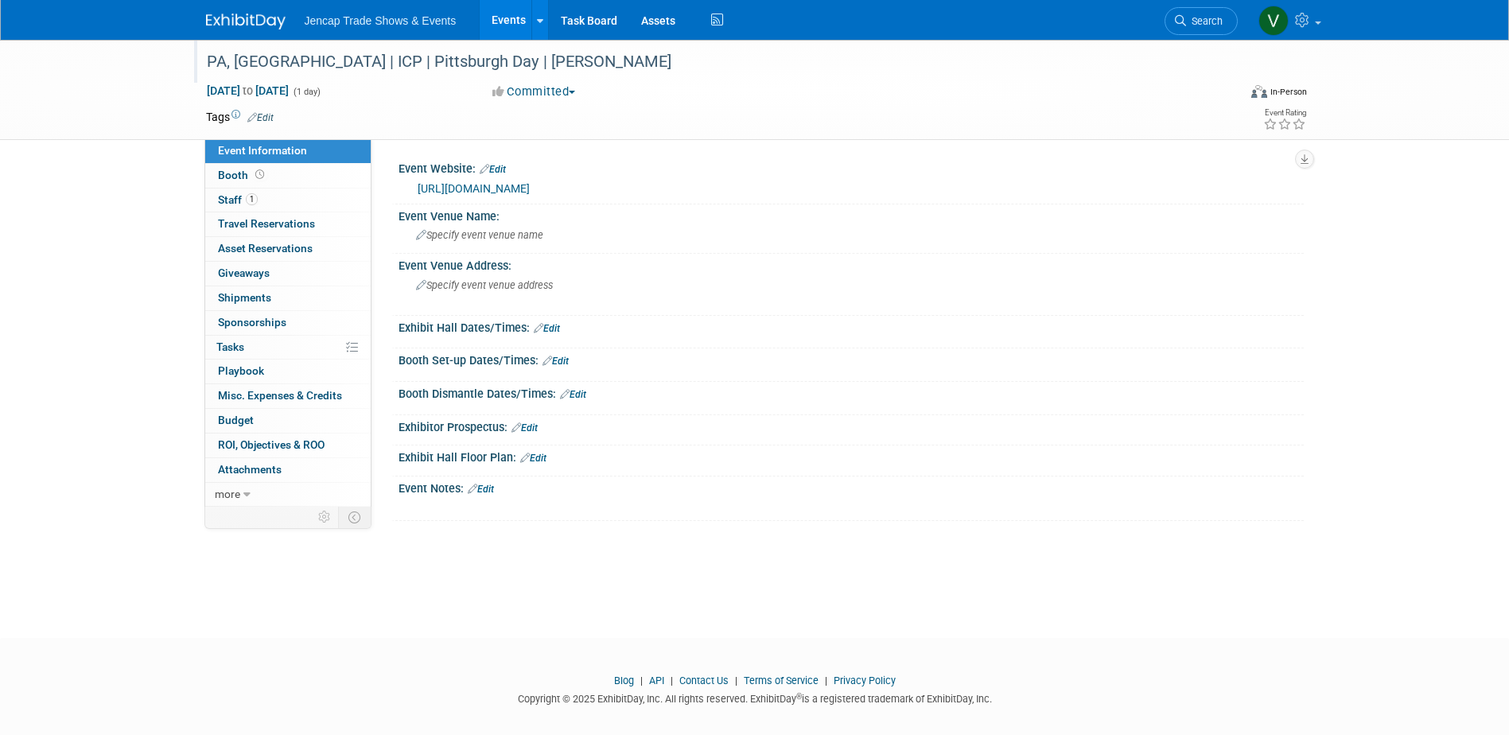
click at [509, 58] on div "PA, [GEOGRAPHIC_DATA] | ICP | Pittsburgh Day | [PERSON_NAME]" at bounding box center [707, 62] width 1013 height 29
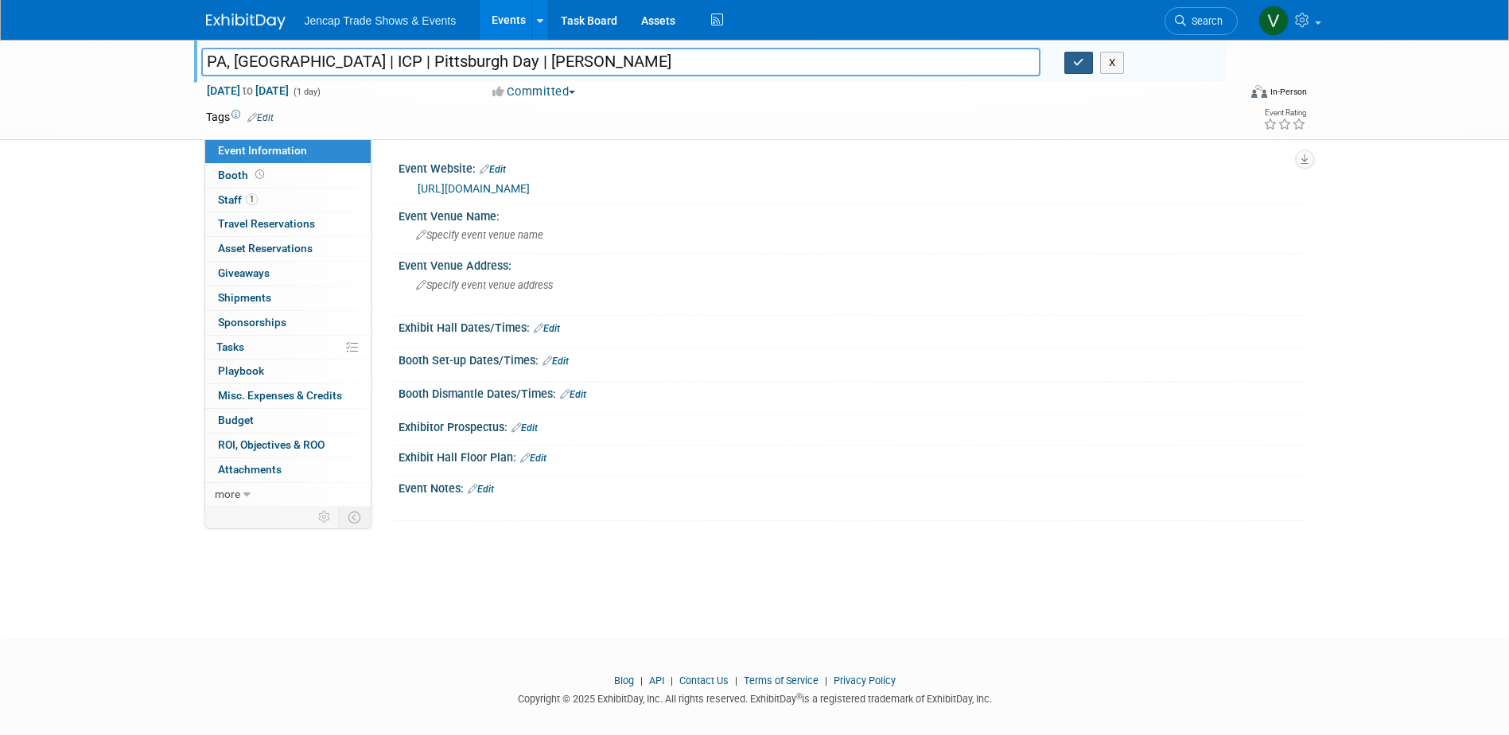
type input "PA, [GEOGRAPHIC_DATA] | ICP | Pittsburgh Day | [PERSON_NAME]"
click at [1077, 70] on button "button" at bounding box center [1079, 63] width 29 height 22
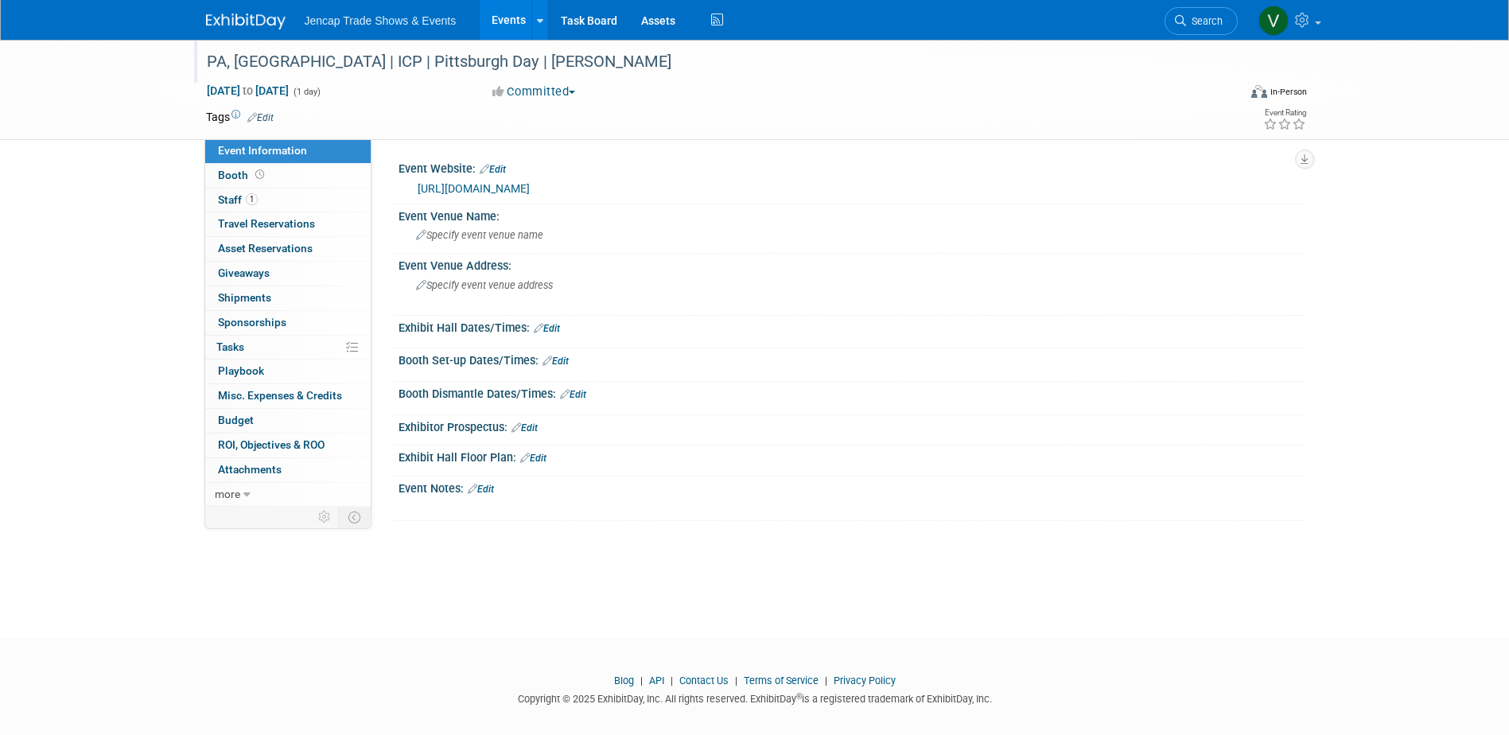
click at [267, 24] on img at bounding box center [246, 22] width 80 height 16
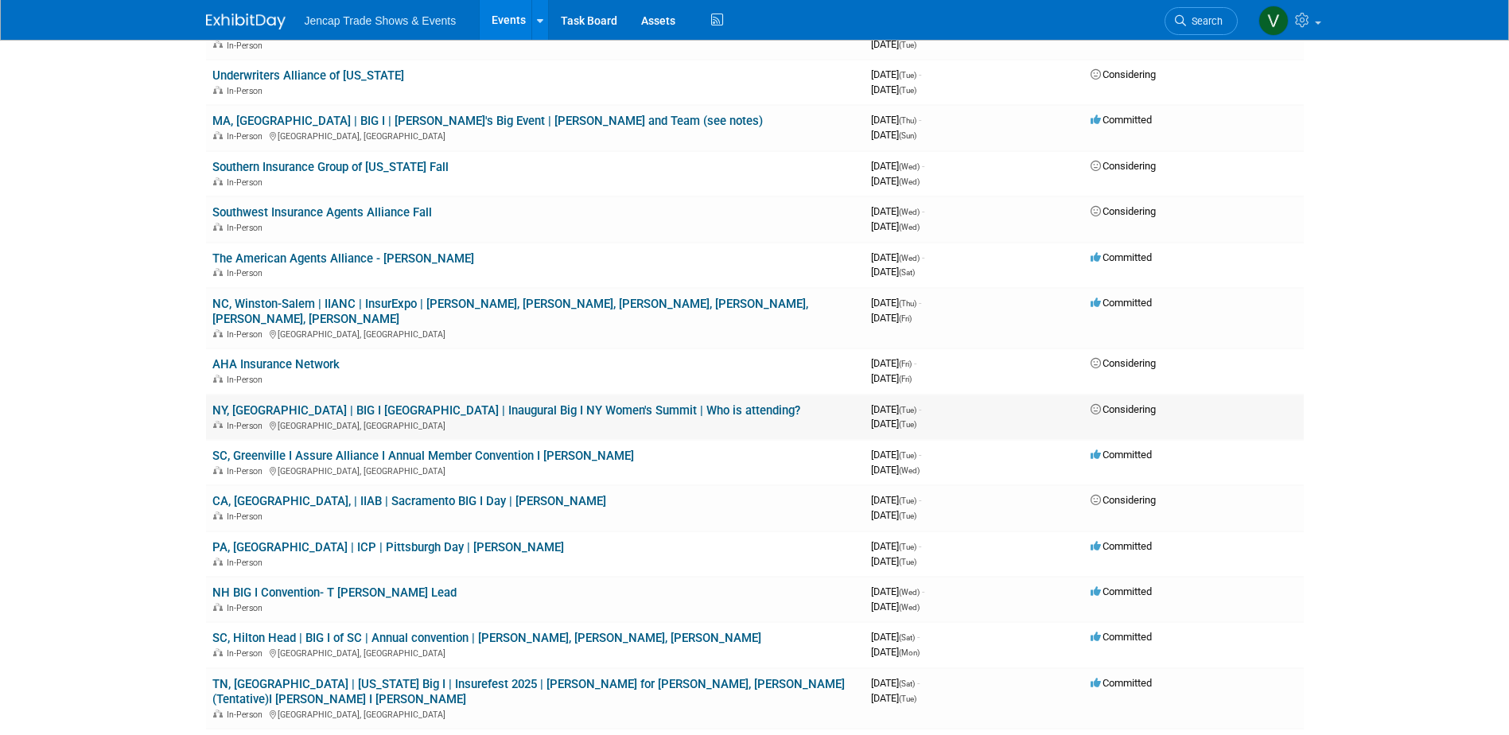
scroll to position [557, 0]
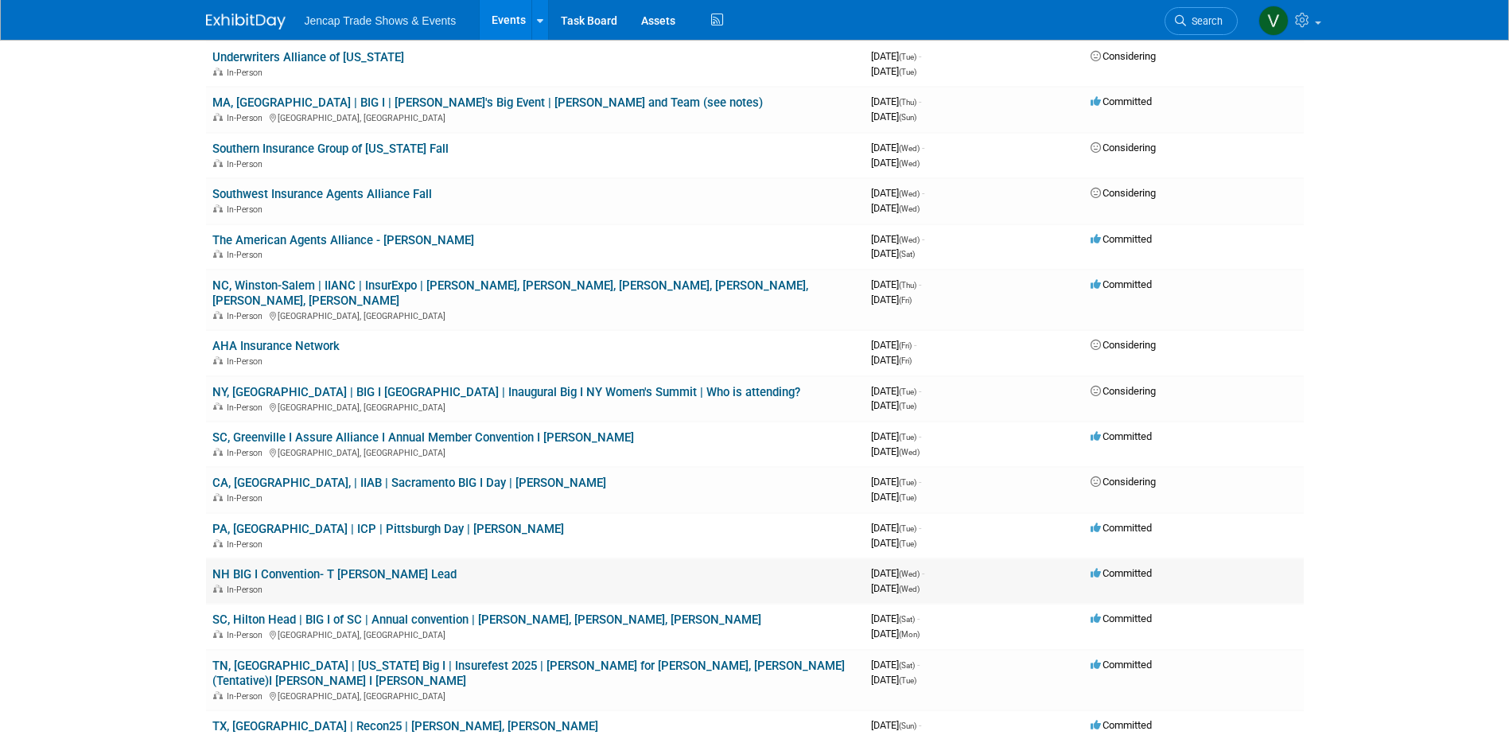
click at [383, 567] on link "NH BIG I Convention- T [PERSON_NAME] Lead" at bounding box center [334, 574] width 244 height 14
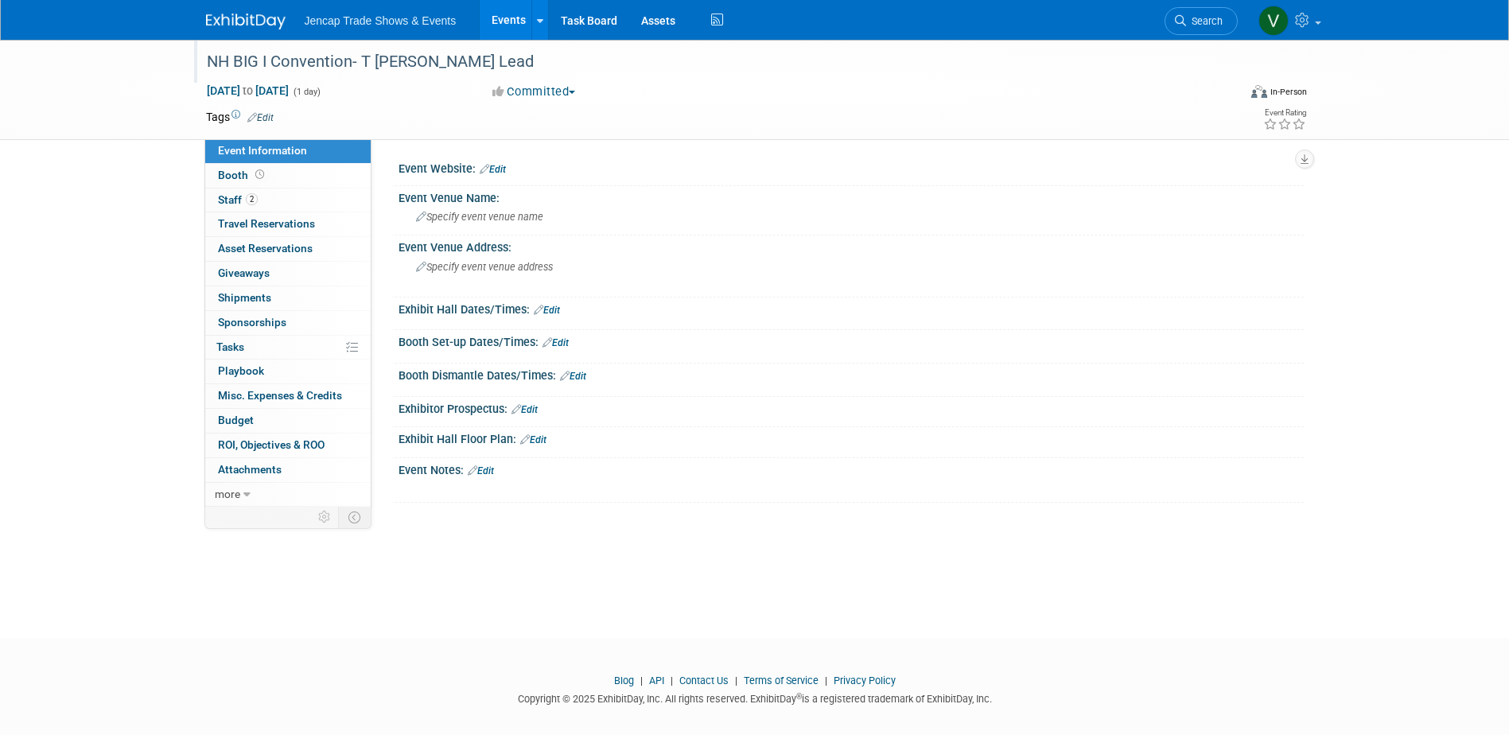
click at [442, 63] on div "NH BIG I Convention- T [PERSON_NAME] Lead" at bounding box center [707, 62] width 1013 height 29
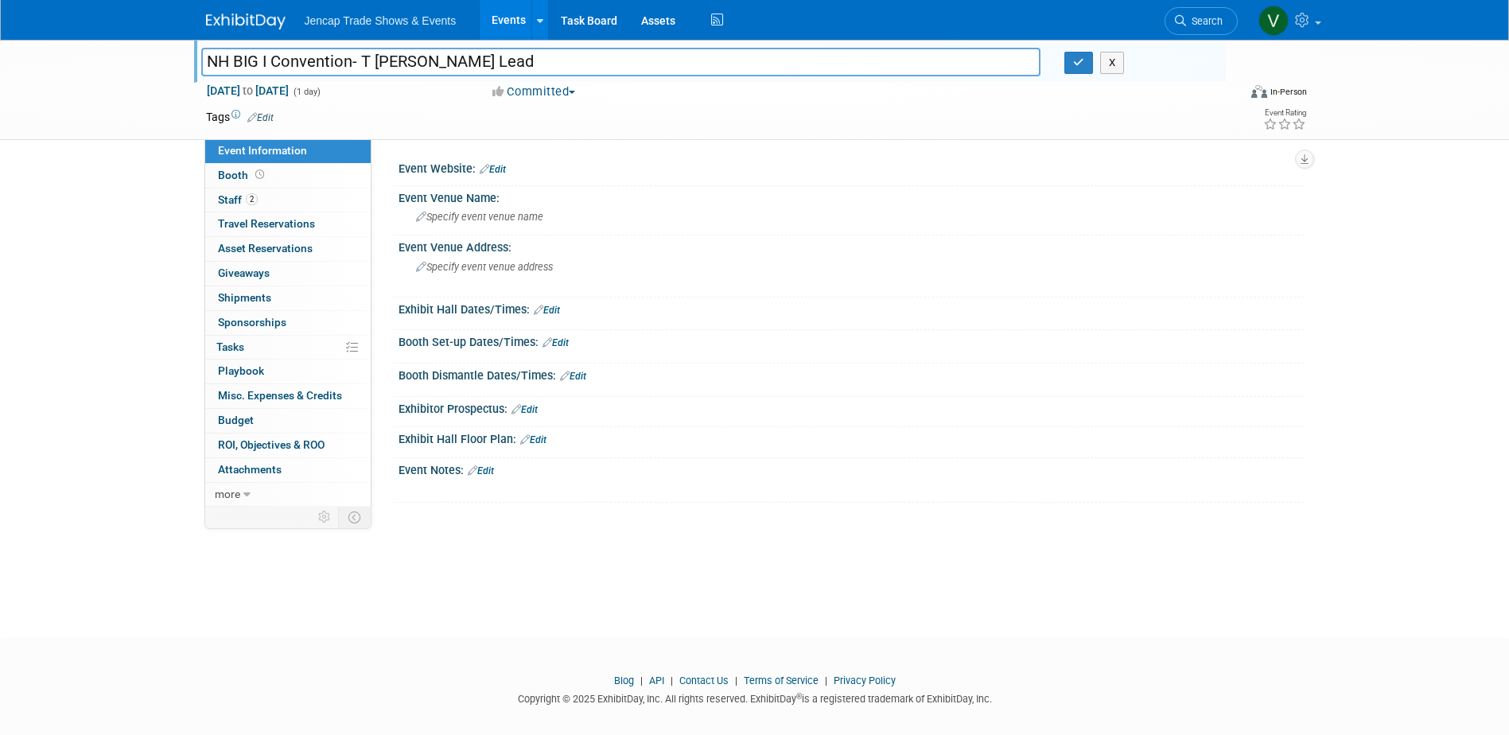
click at [438, 59] on input "NH BIG I Convention- T [PERSON_NAME] Lead" at bounding box center [621, 62] width 840 height 28
type input "NH BIG I Convention | [PERSON_NAME]"
click at [1077, 67] on icon "button" at bounding box center [1078, 62] width 11 height 10
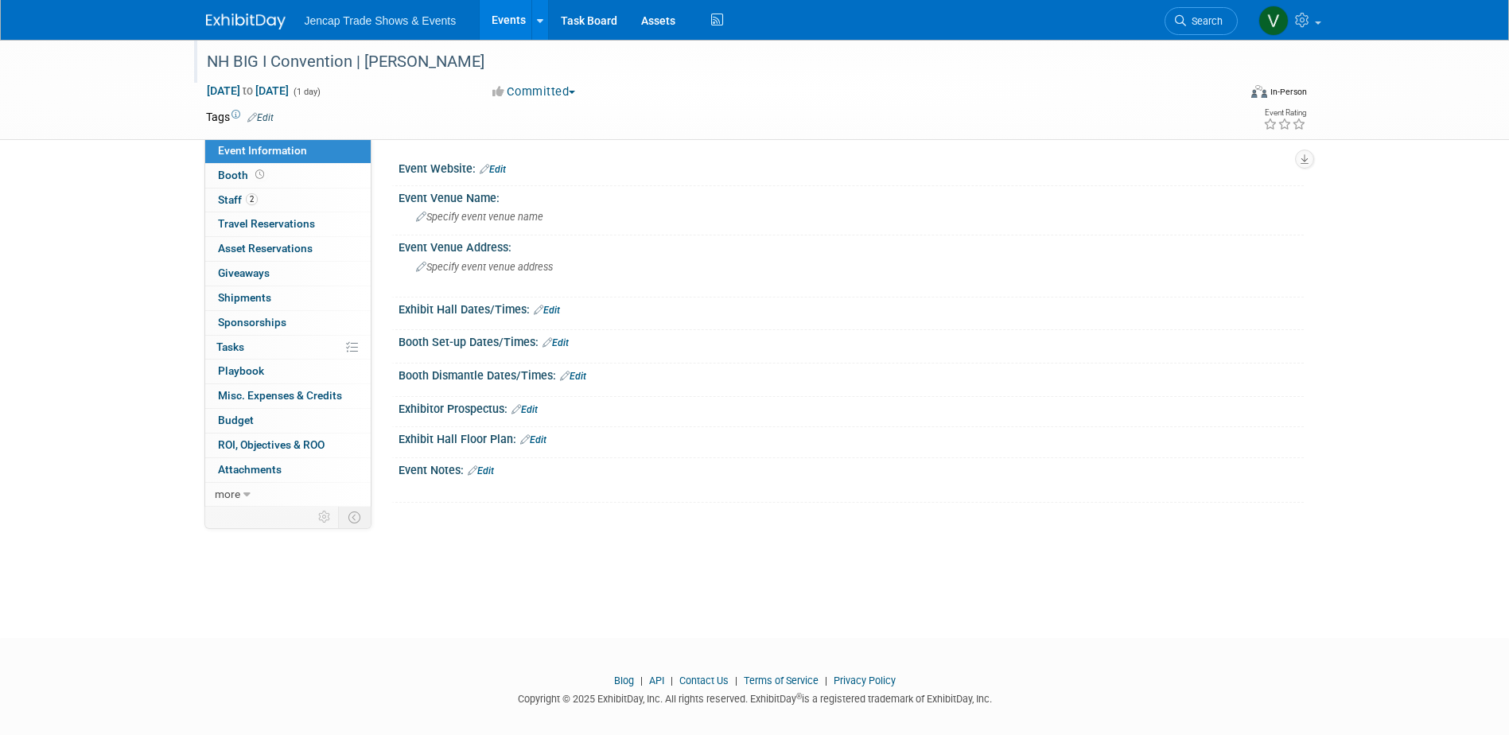
click at [259, 19] on img at bounding box center [246, 22] width 80 height 16
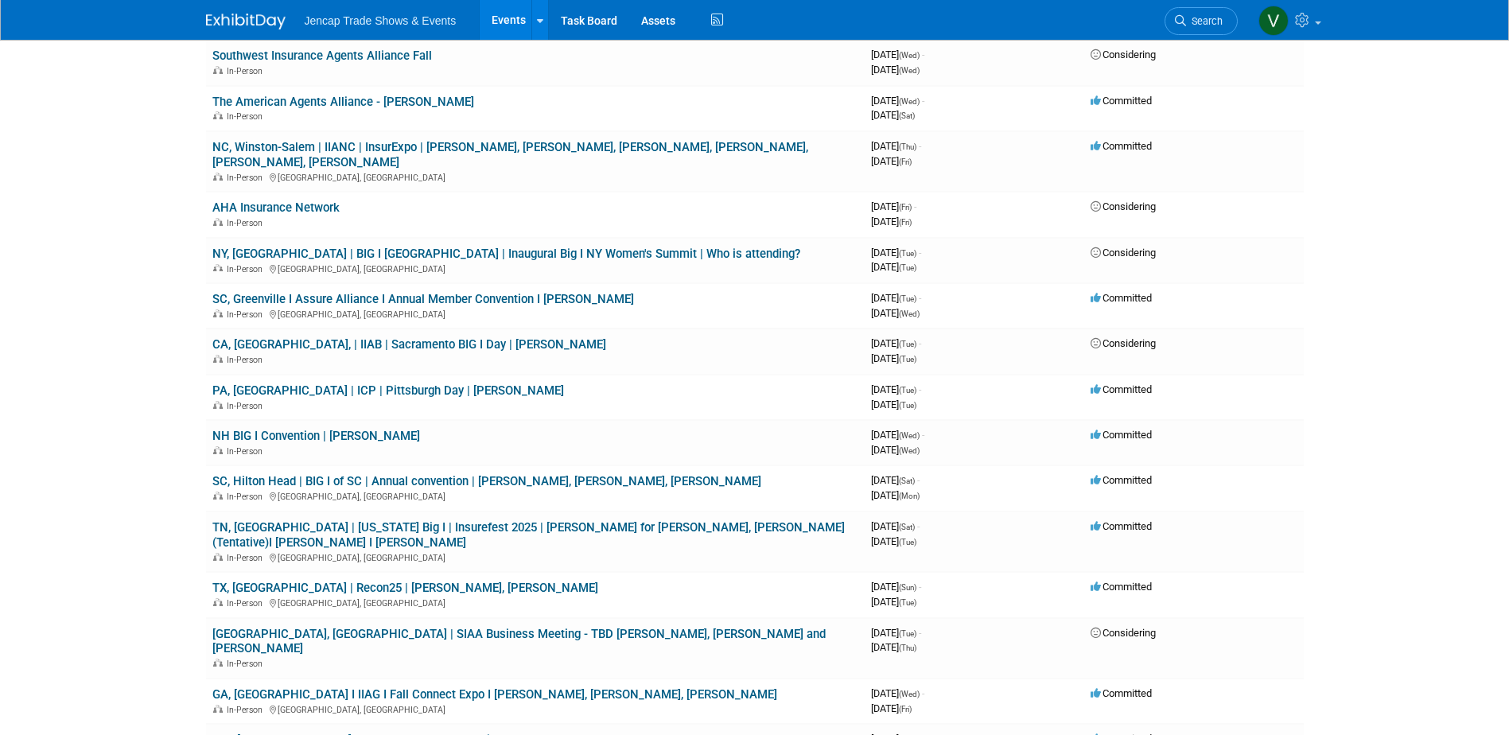
scroll to position [716, 0]
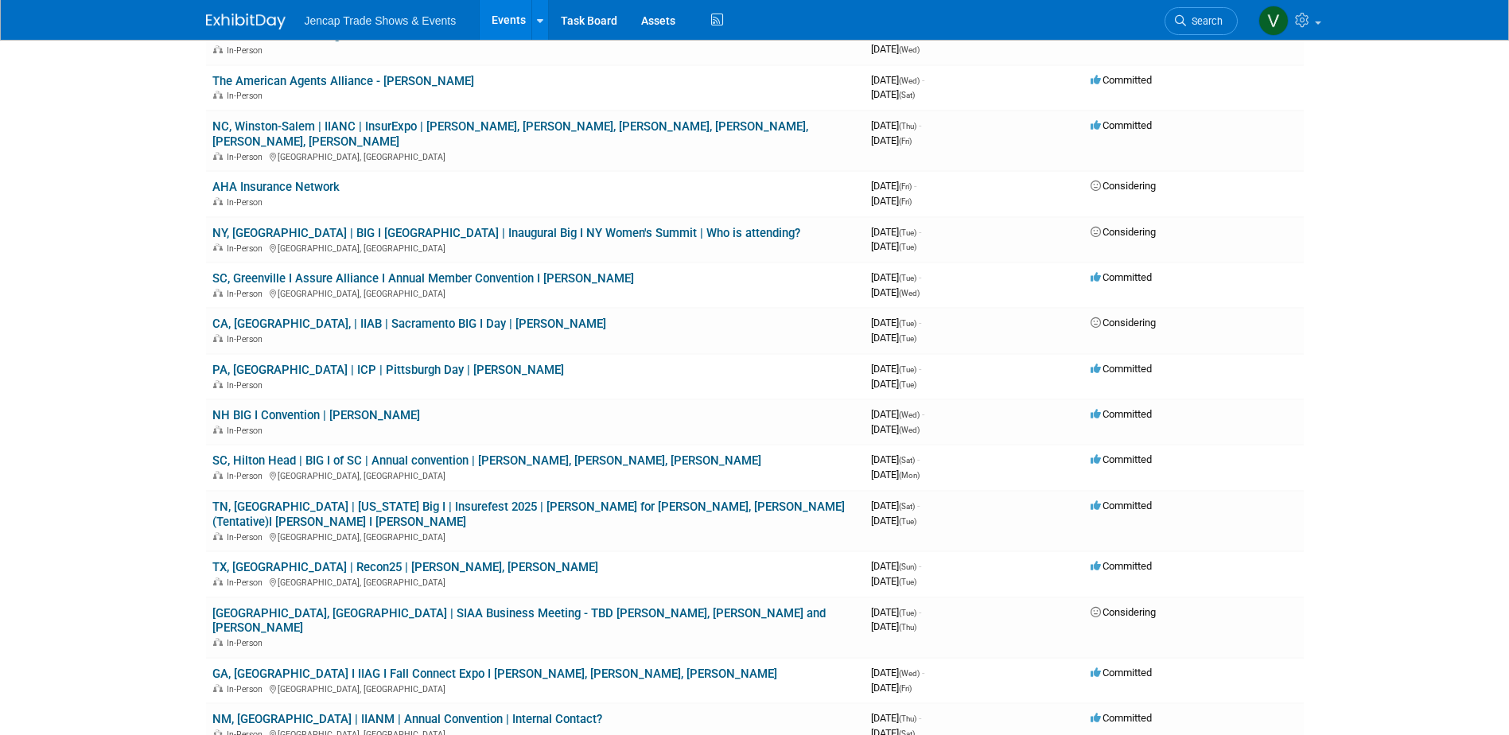
click at [325, 606] on link "[GEOGRAPHIC_DATA], [GEOGRAPHIC_DATA] | SIAA Business Meeting - TBD [PERSON_NAME…" at bounding box center [518, 620] width 613 height 29
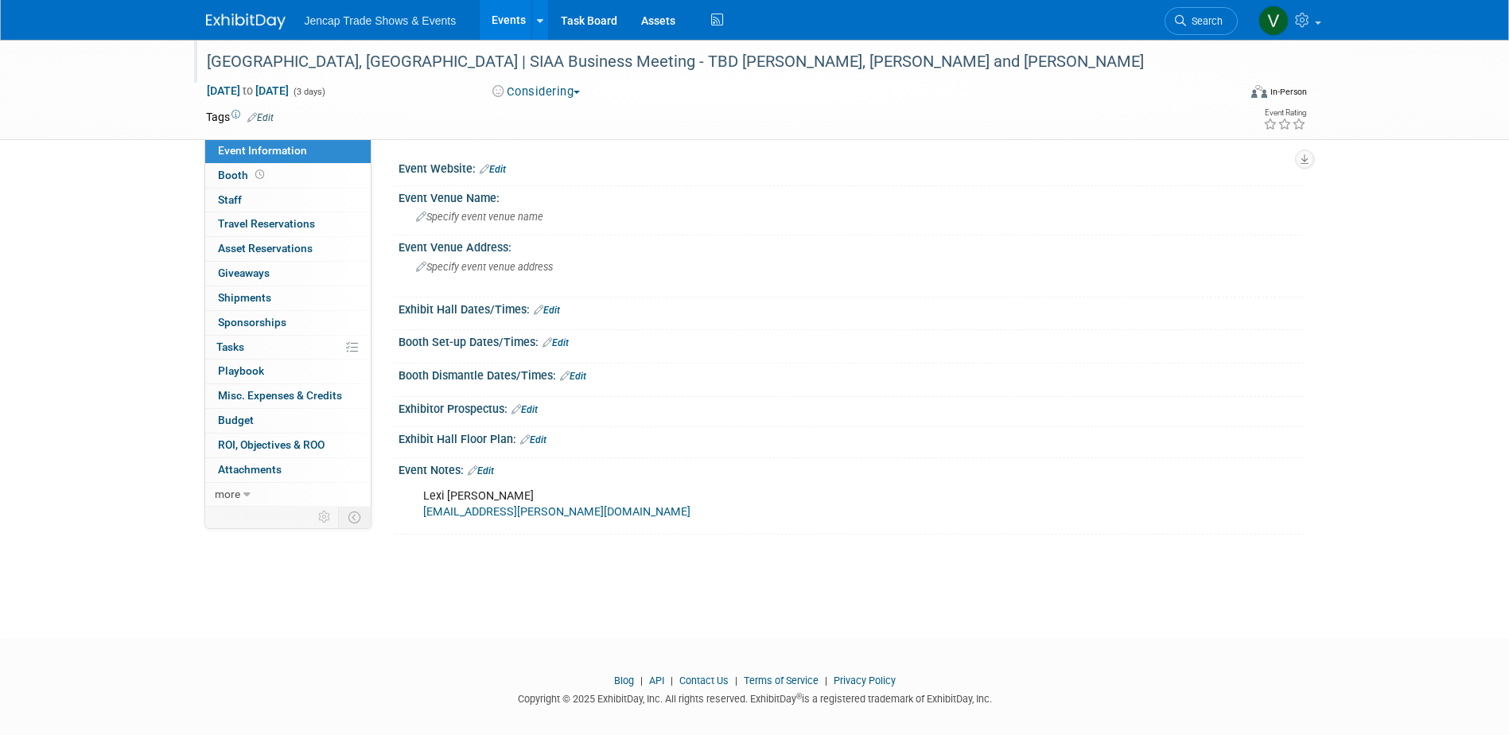
click at [636, 62] on div "Boston, MA | SIAA Business Meeting - TBD Sarah, Carrie and Kate" at bounding box center [707, 62] width 1013 height 29
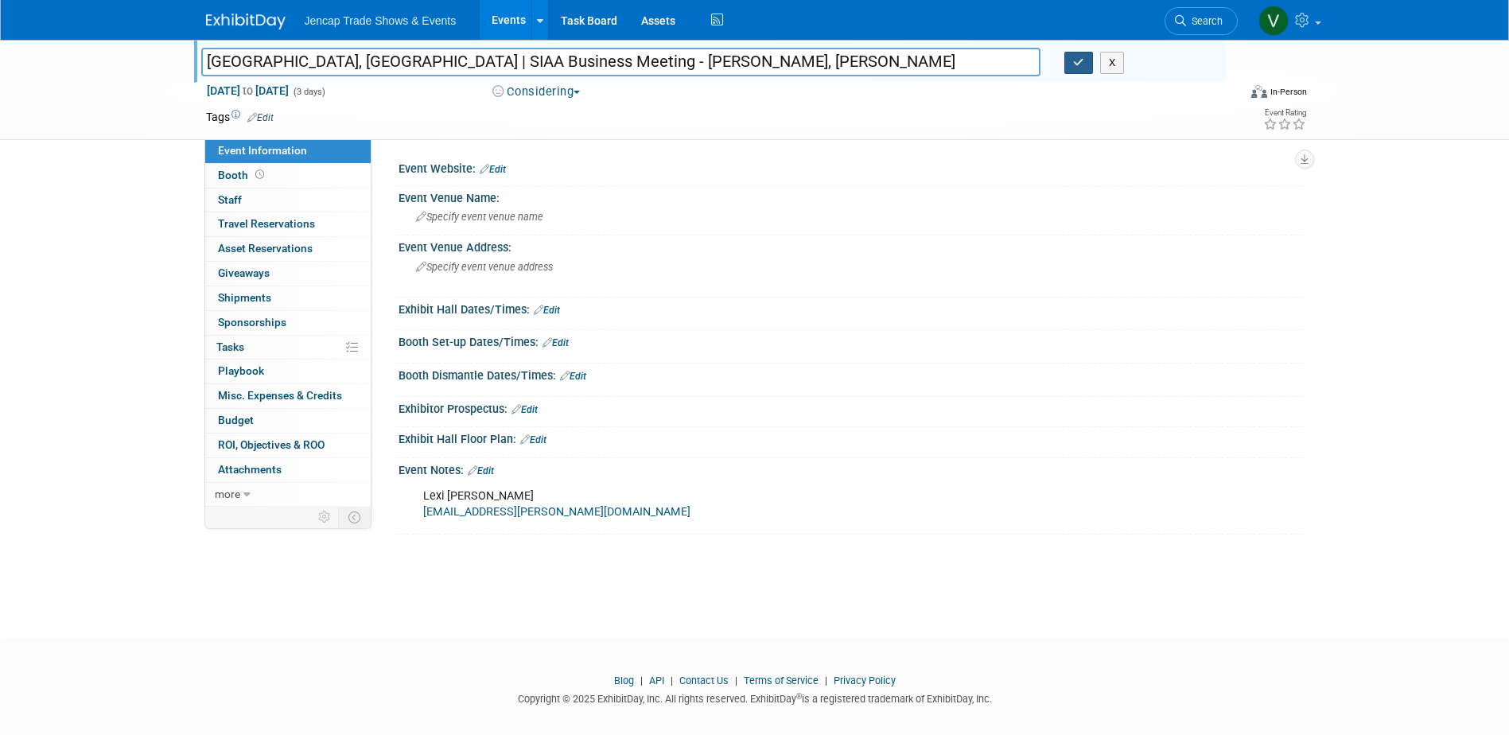
type input "[GEOGRAPHIC_DATA], [GEOGRAPHIC_DATA] | SIAA Business Meeting - [PERSON_NAME], […"
click at [1071, 60] on button "button" at bounding box center [1079, 63] width 29 height 22
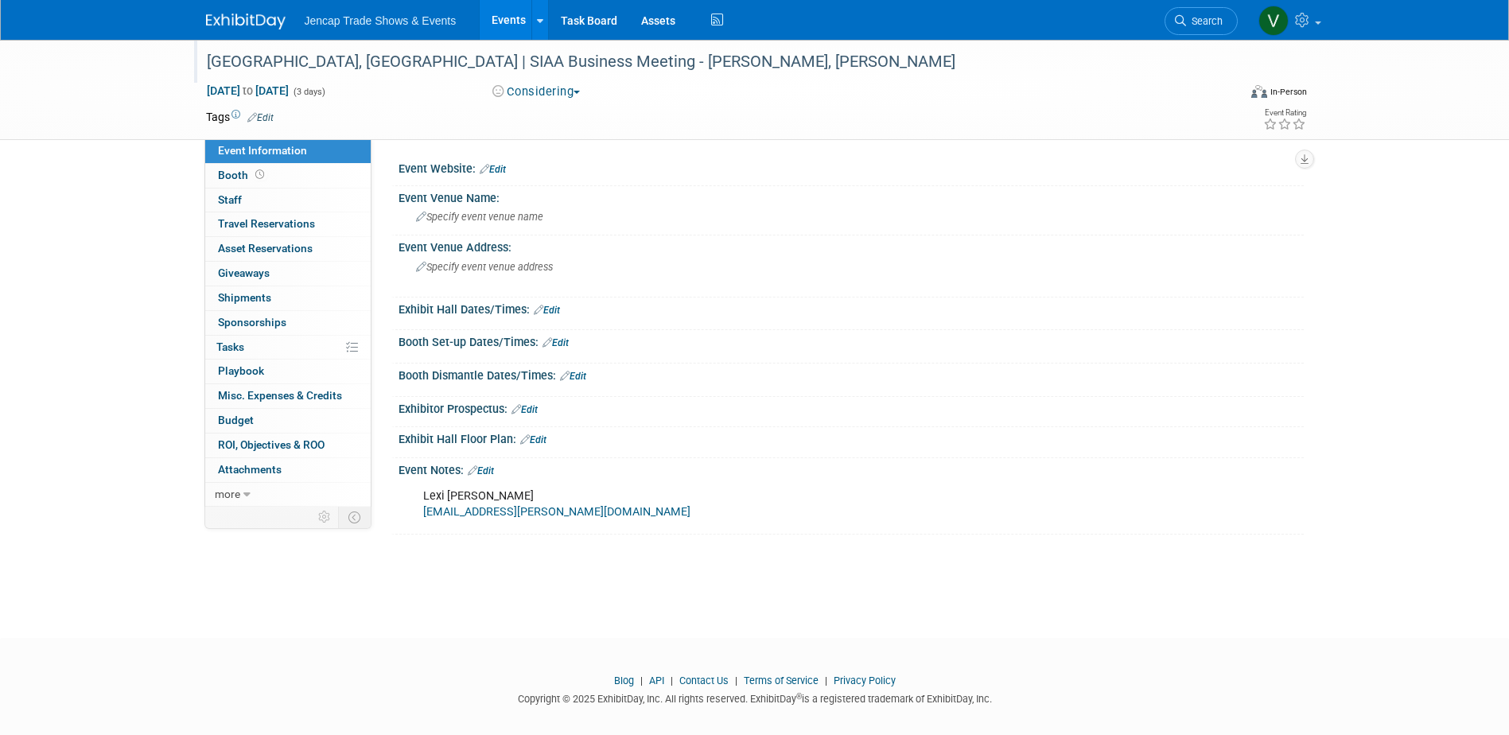
click at [262, 11] on link at bounding box center [255, 13] width 99 height 13
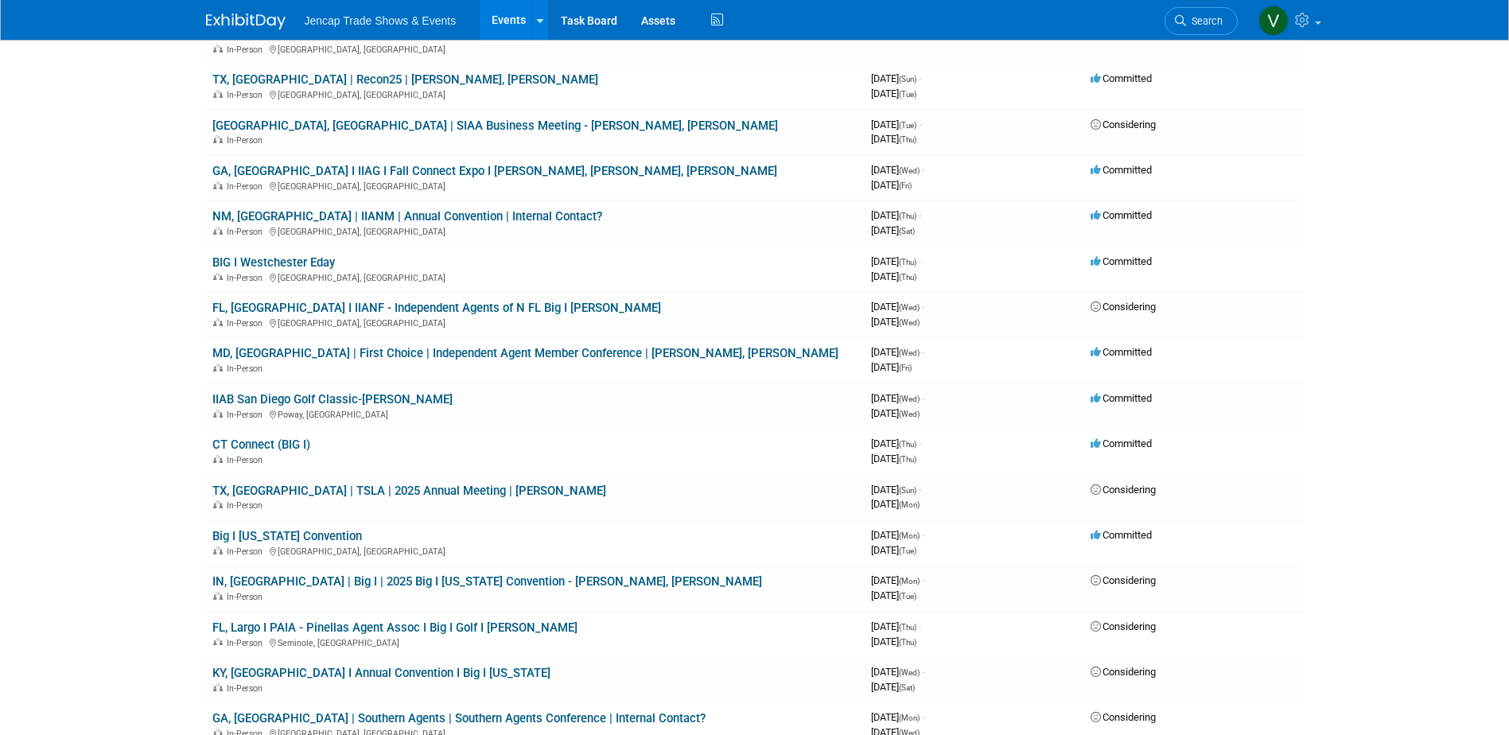
scroll to position [1034, 0]
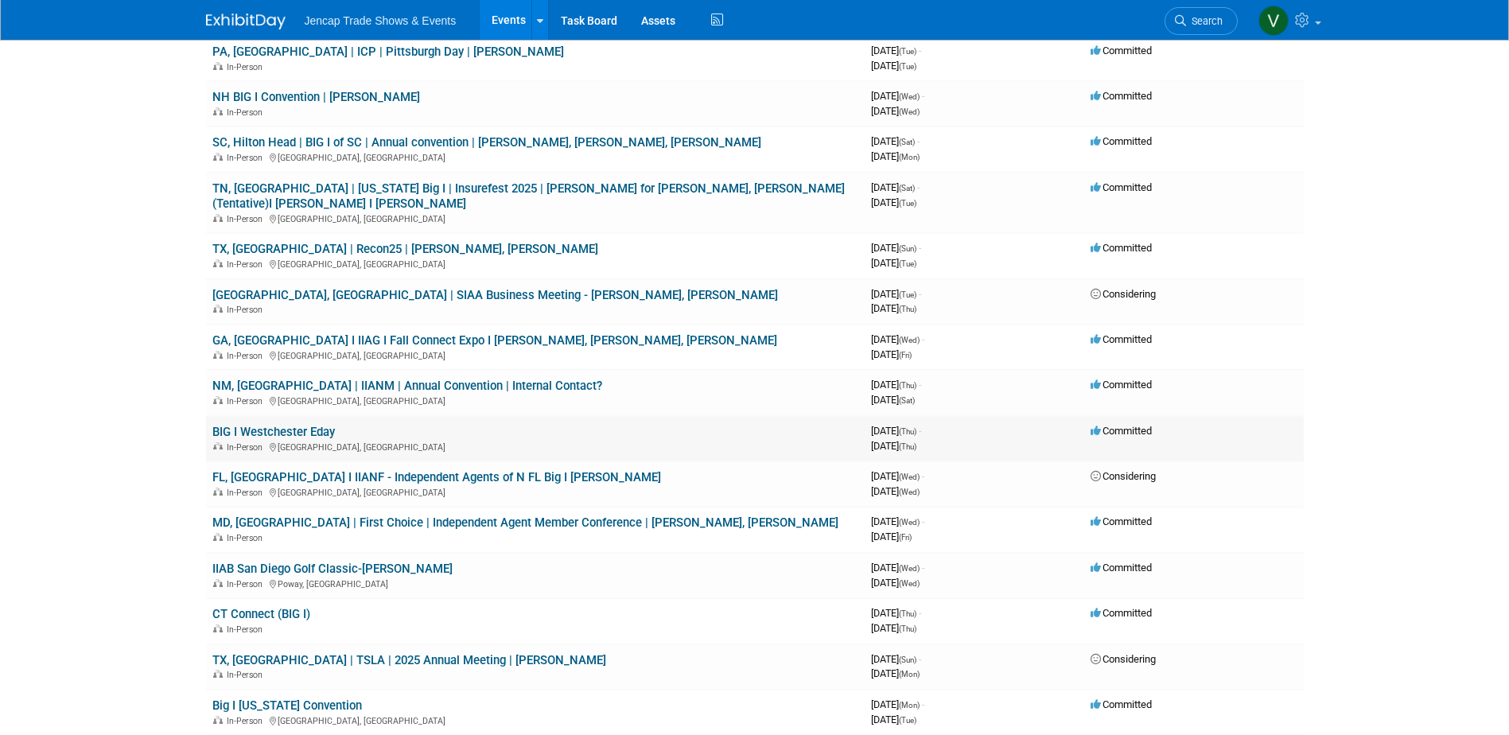
click at [306, 425] on link "BIG I Westchester Eday" at bounding box center [273, 432] width 123 height 14
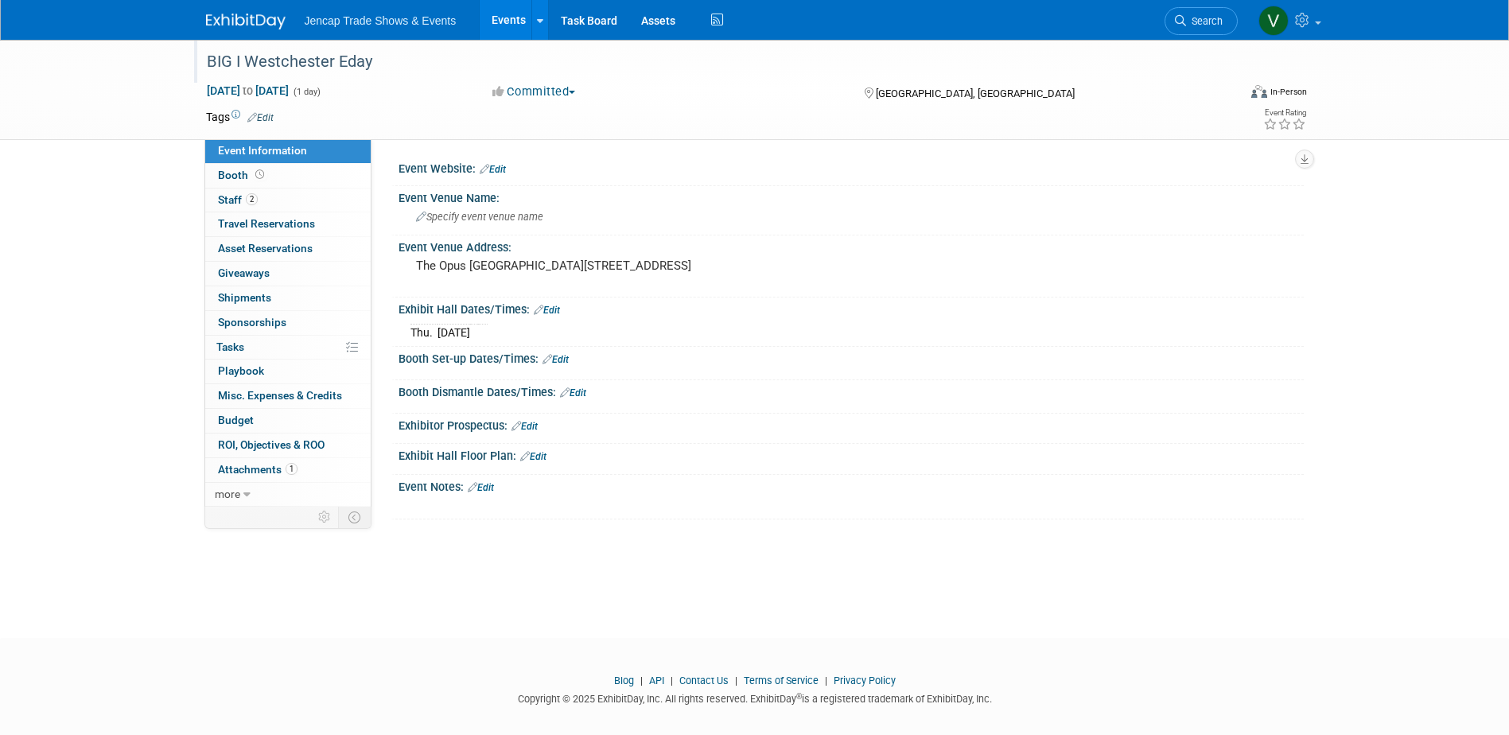
click at [403, 59] on div "BIG I Westchester Eday" at bounding box center [707, 62] width 1013 height 29
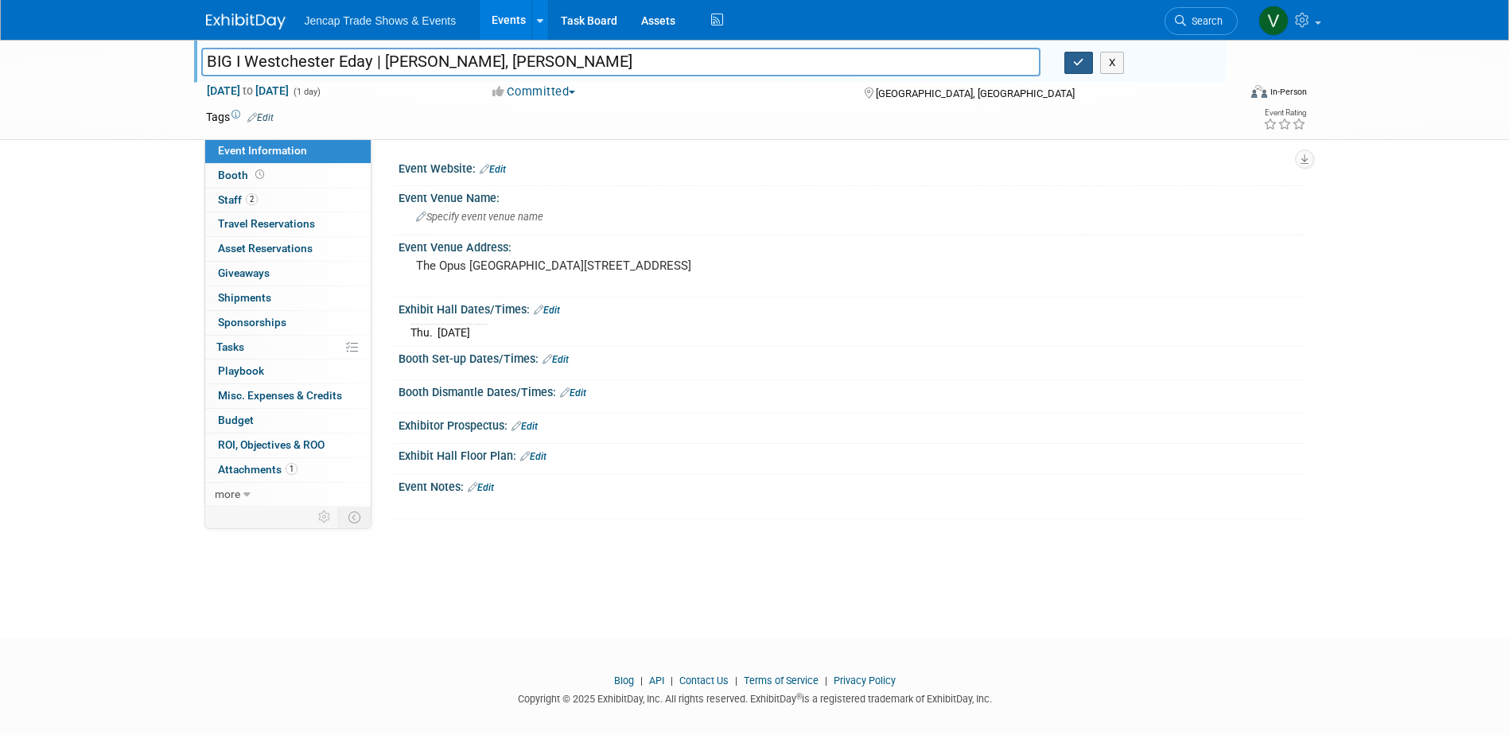
type input "BIG I Westchester Eday | [PERSON_NAME], [PERSON_NAME]"
click at [1073, 63] on icon "button" at bounding box center [1078, 62] width 11 height 10
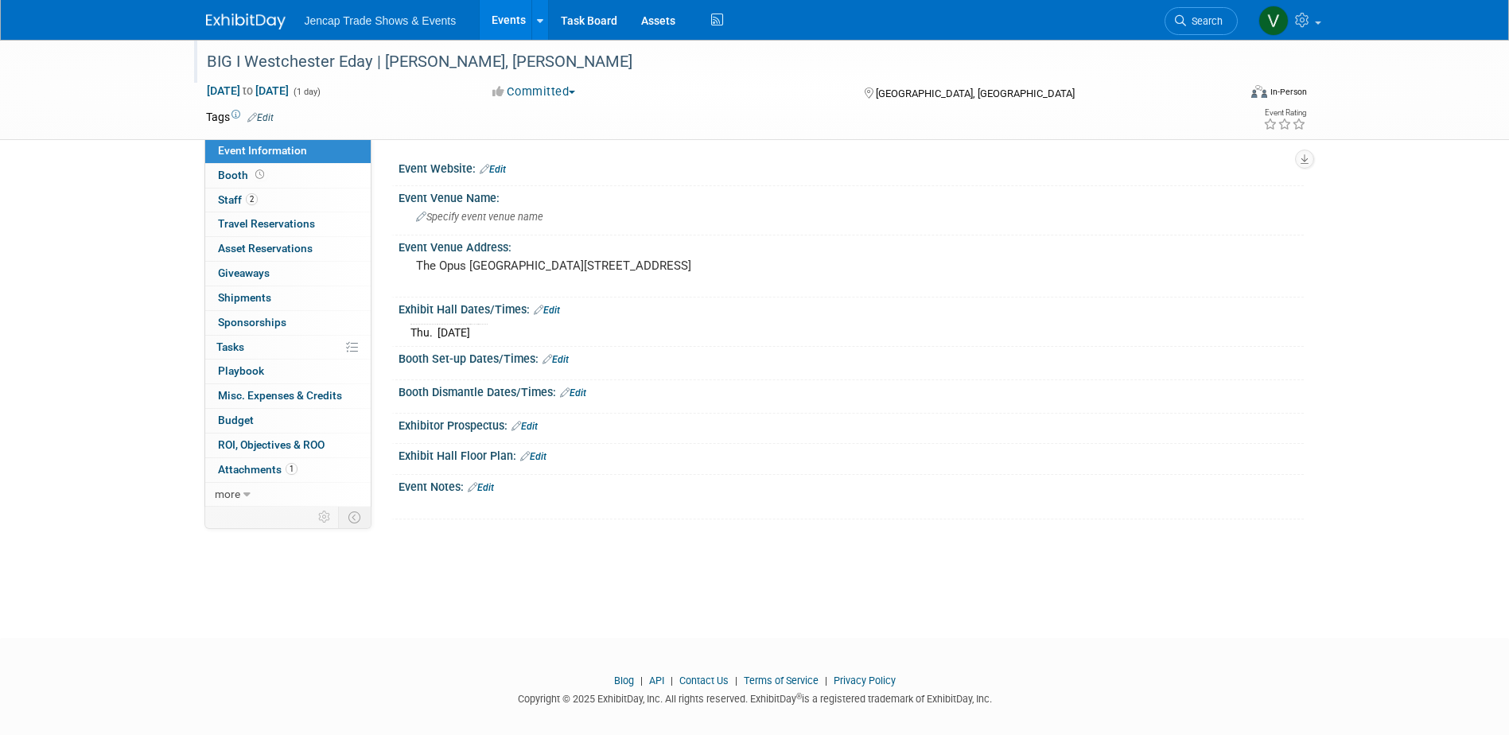
click at [246, 14] on img at bounding box center [246, 22] width 80 height 16
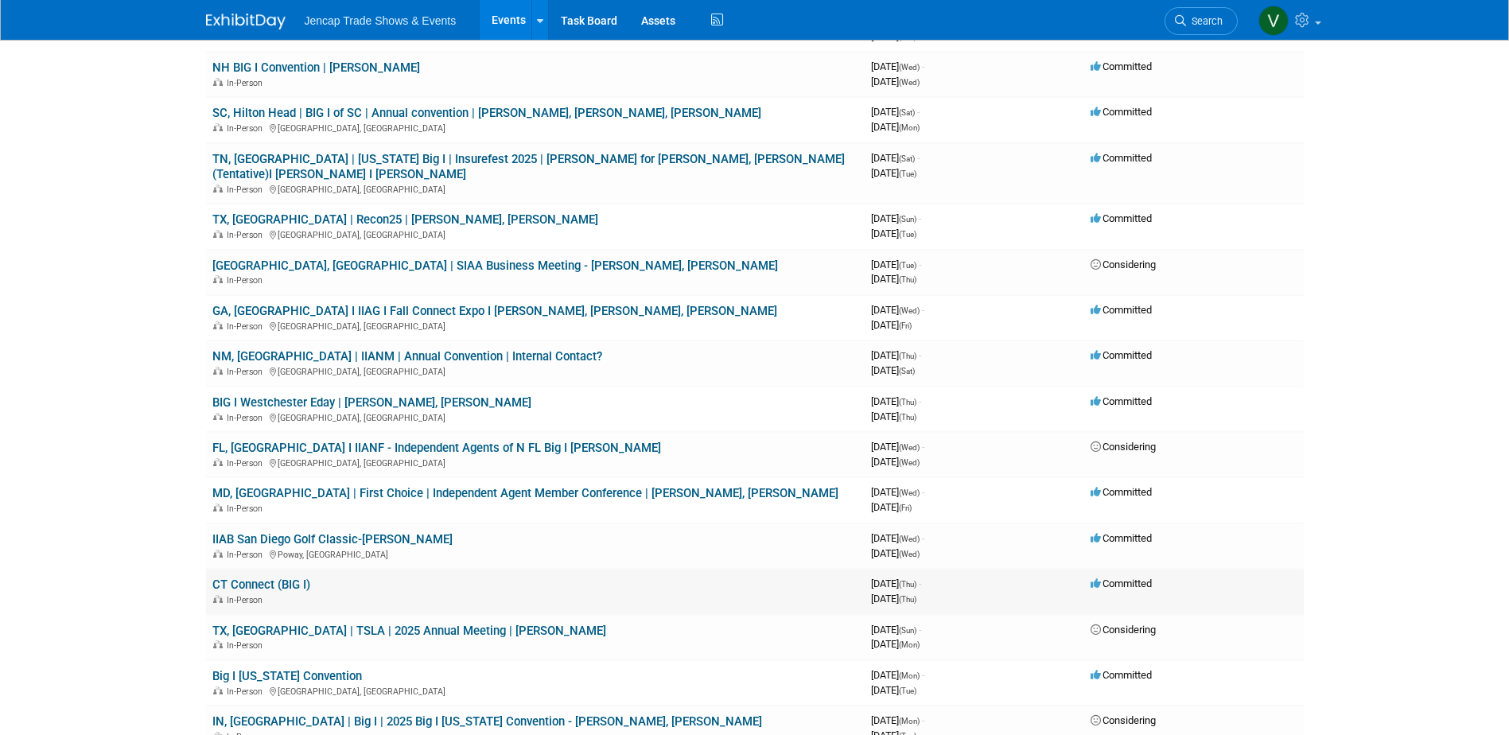
scroll to position [1114, 0]
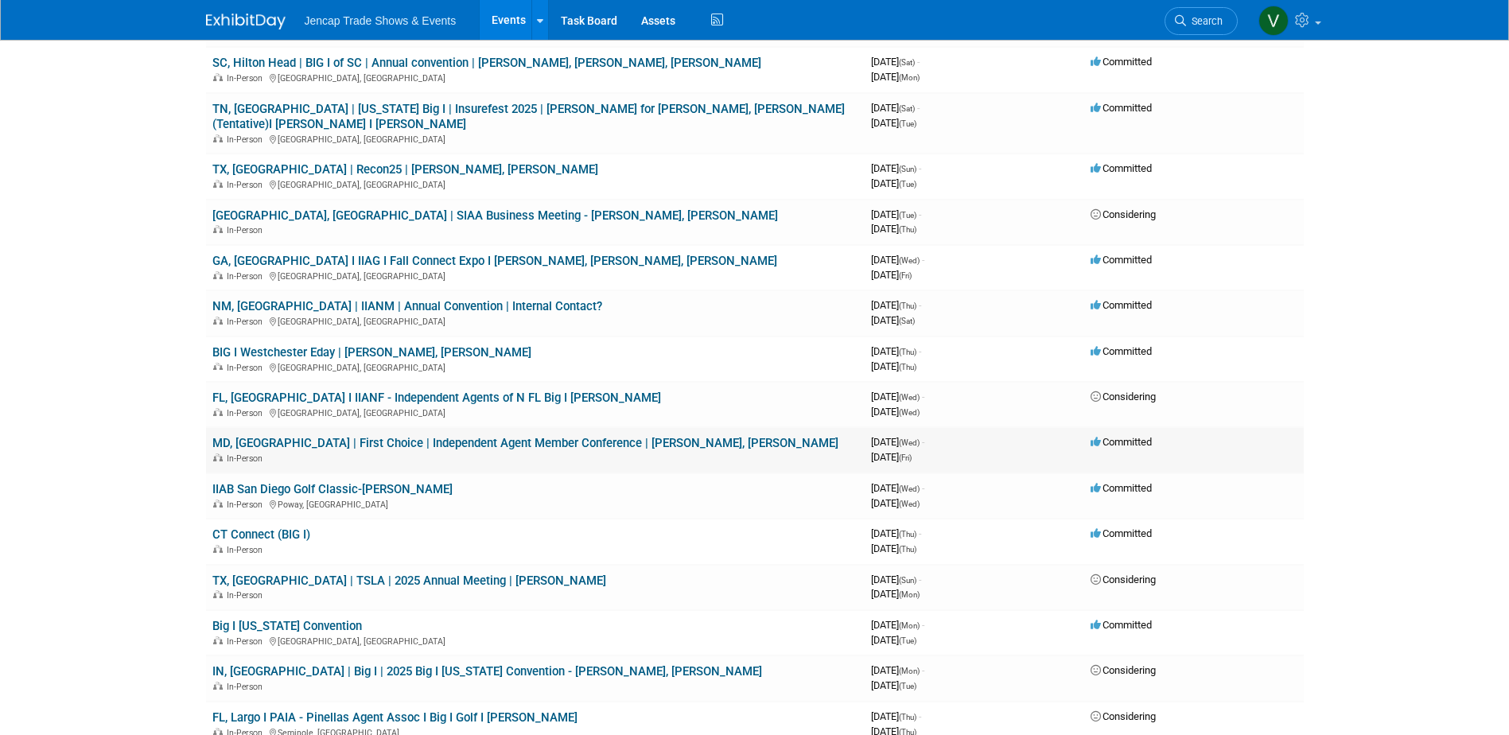
click at [436, 436] on link "MD, [GEOGRAPHIC_DATA] | First Choice | Independent Agent Member Conference | [P…" at bounding box center [525, 443] width 626 height 14
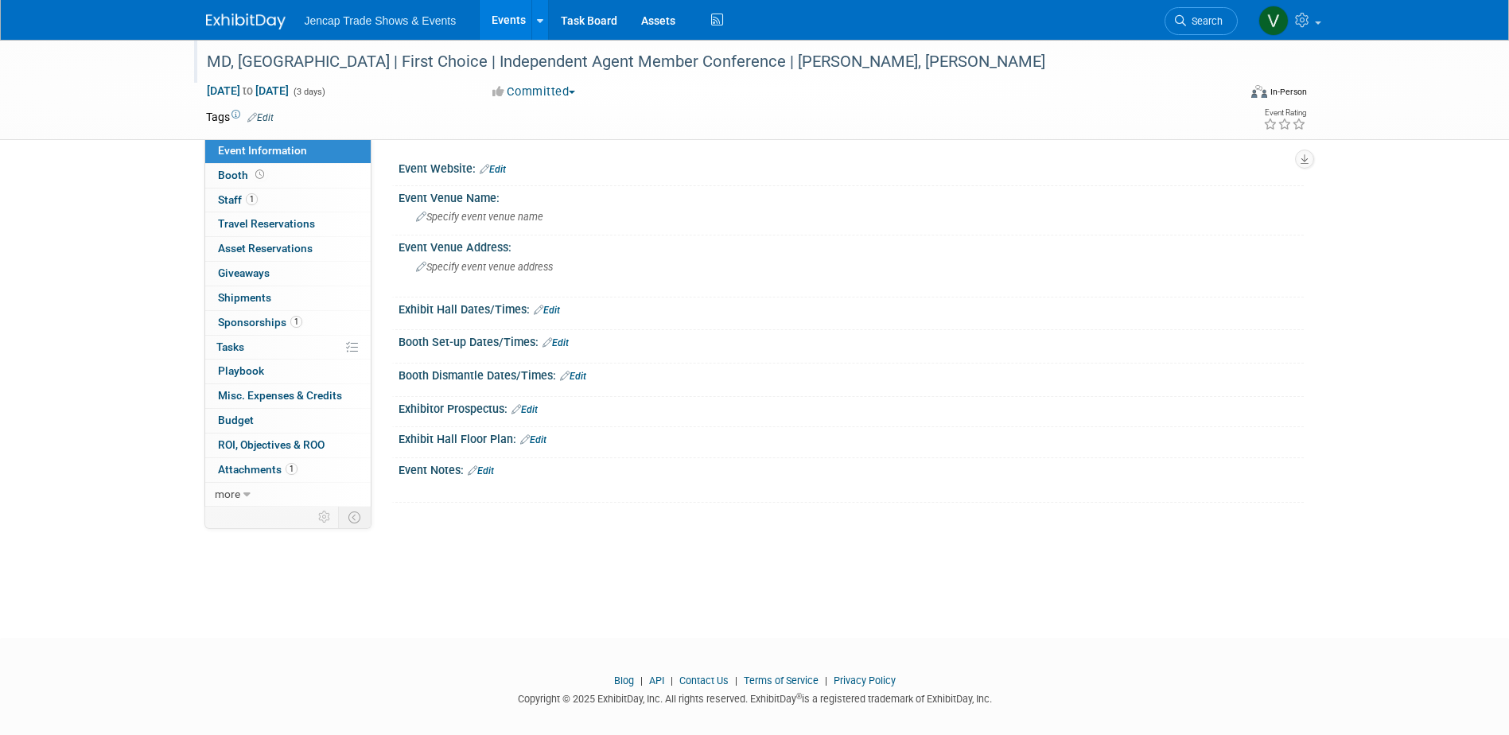
click at [987, 60] on div "MD, [GEOGRAPHIC_DATA] | First Choice | Independent Agent Member Conference | [P…" at bounding box center [707, 62] width 1013 height 29
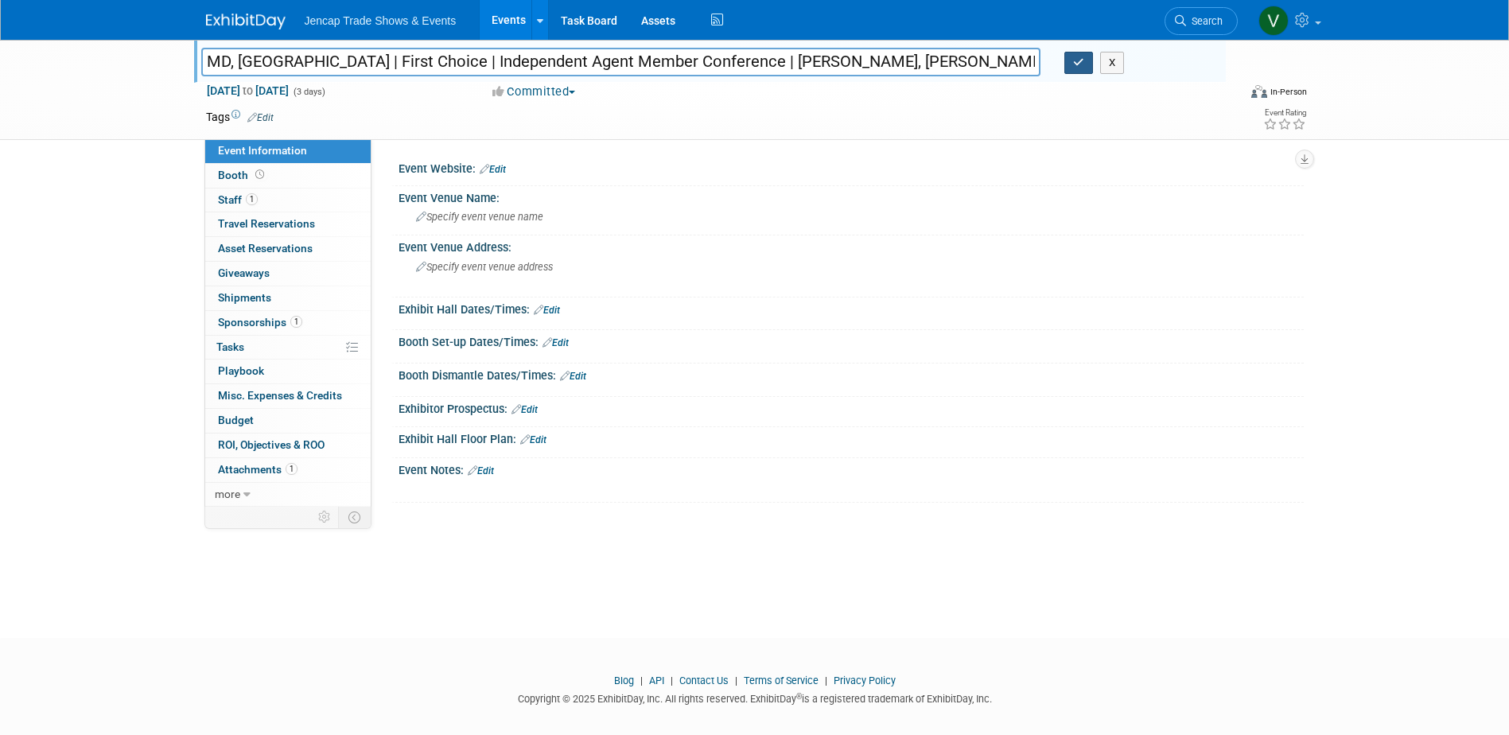
type input "MD, National Harbor | First Choice | Independent Agent Member Conference | Sara…"
click at [1084, 64] on button "button" at bounding box center [1079, 63] width 29 height 22
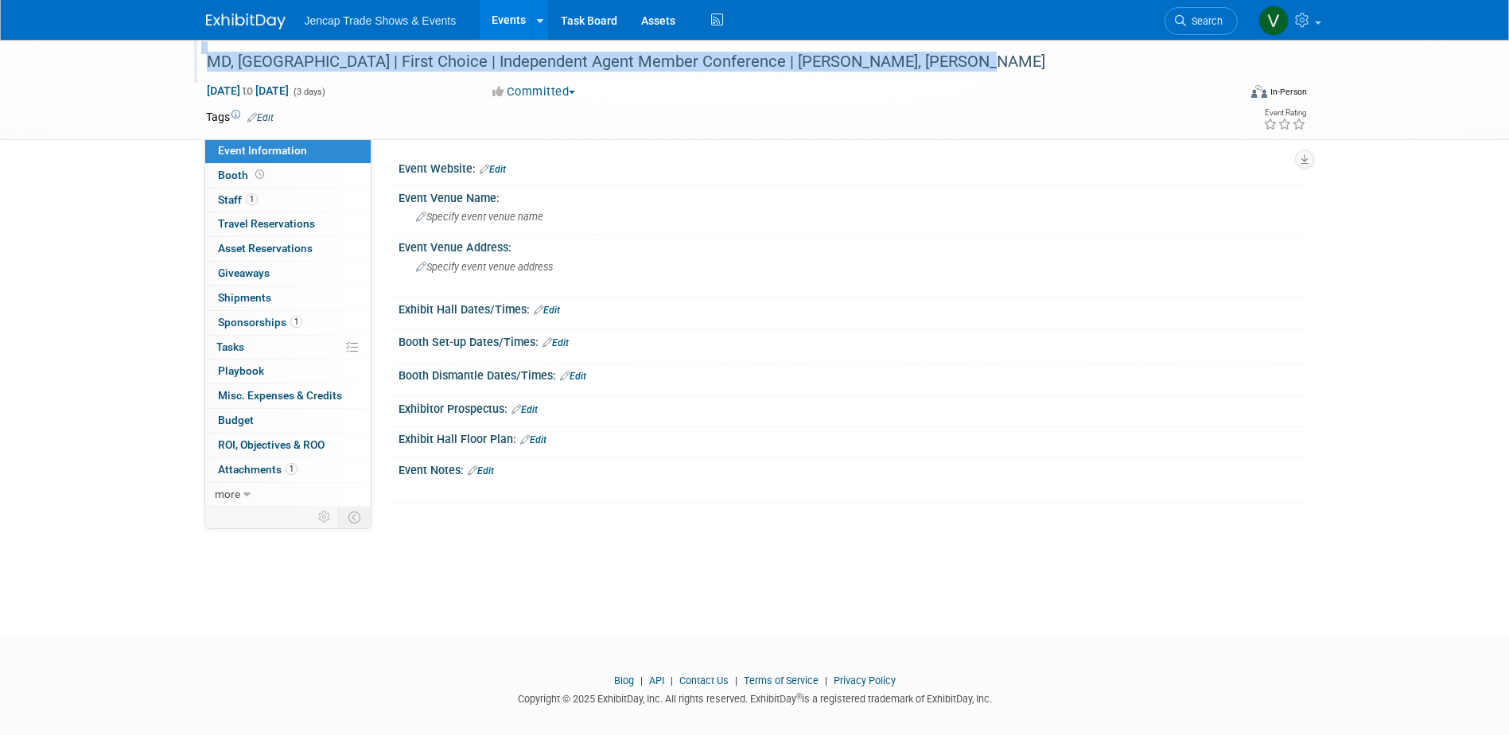
drag, startPoint x: 950, startPoint y: 63, endPoint x: 193, endPoint y: 64, distance: 756.6
click at [194, 64] on div "MD, National Harbor | First Choice | Independent Agent Member Conference | Sara…" at bounding box center [710, 61] width 1032 height 43
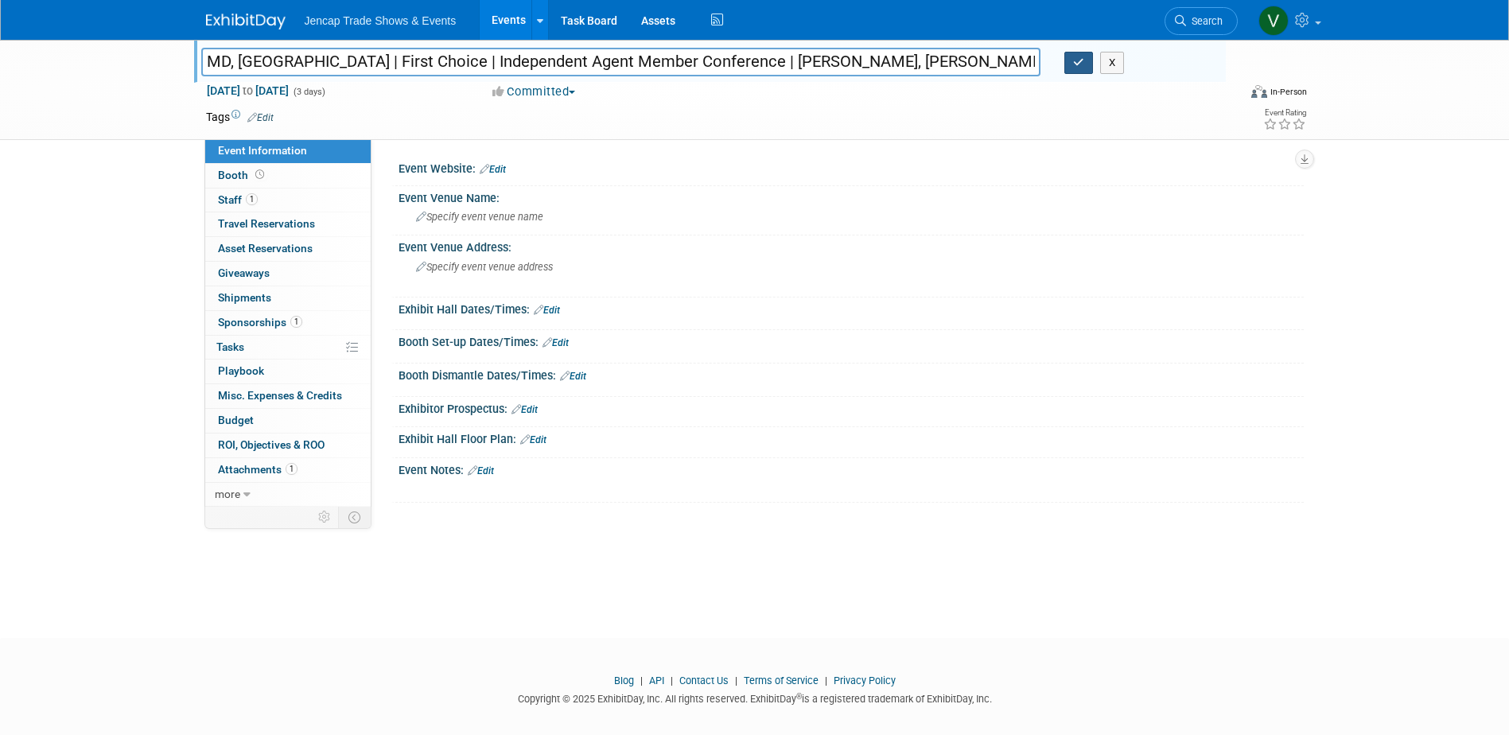
click at [1082, 60] on icon "button" at bounding box center [1078, 62] width 11 height 10
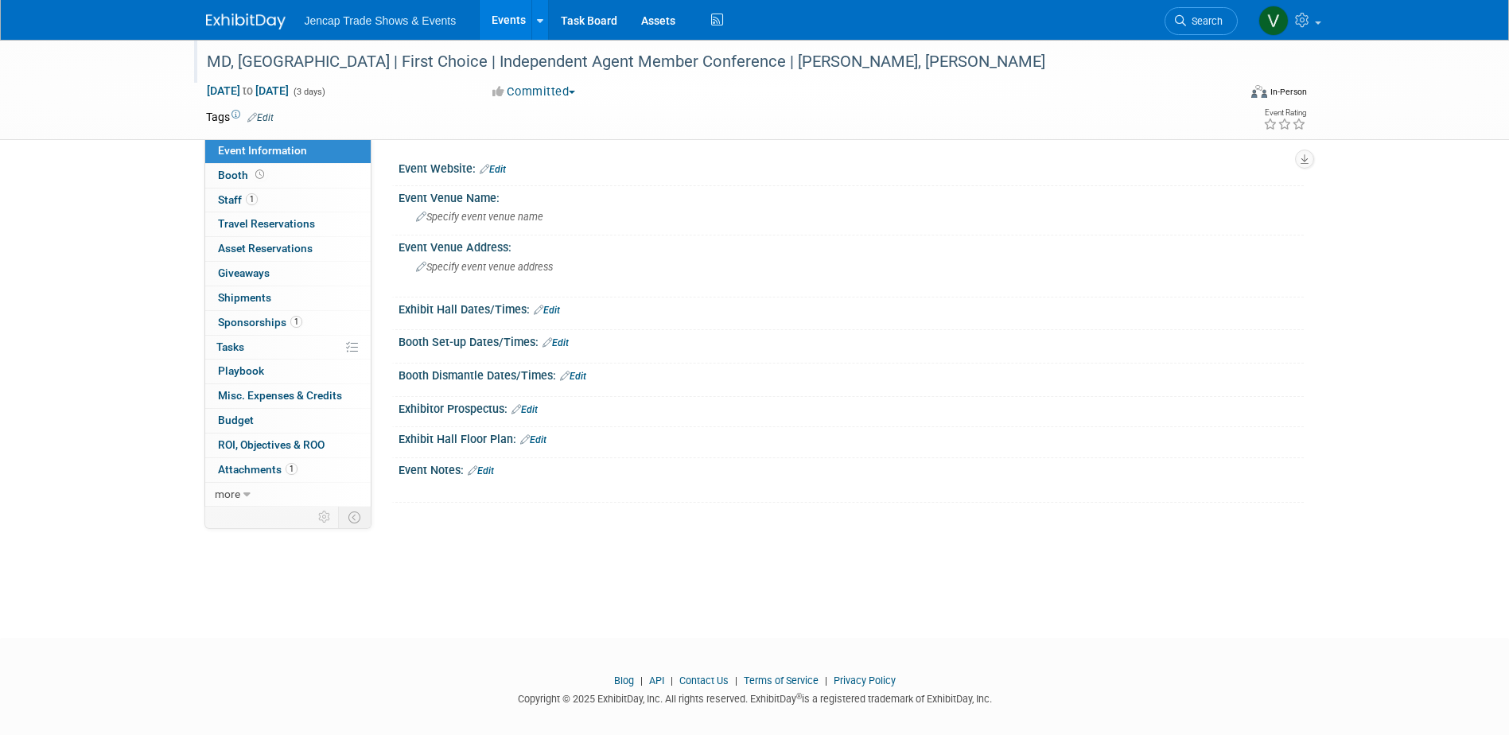
click at [268, 14] on img at bounding box center [246, 22] width 80 height 16
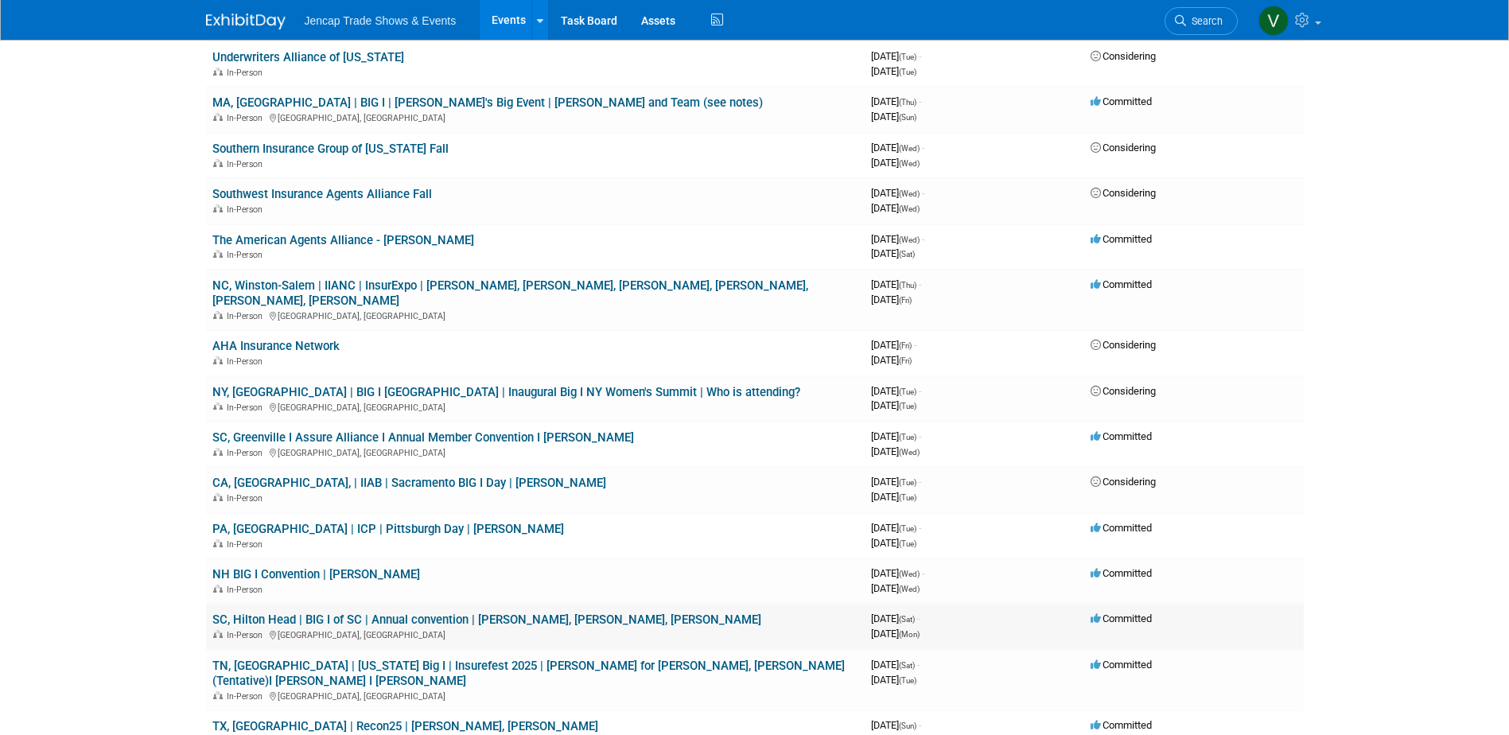
scroll to position [1034, 0]
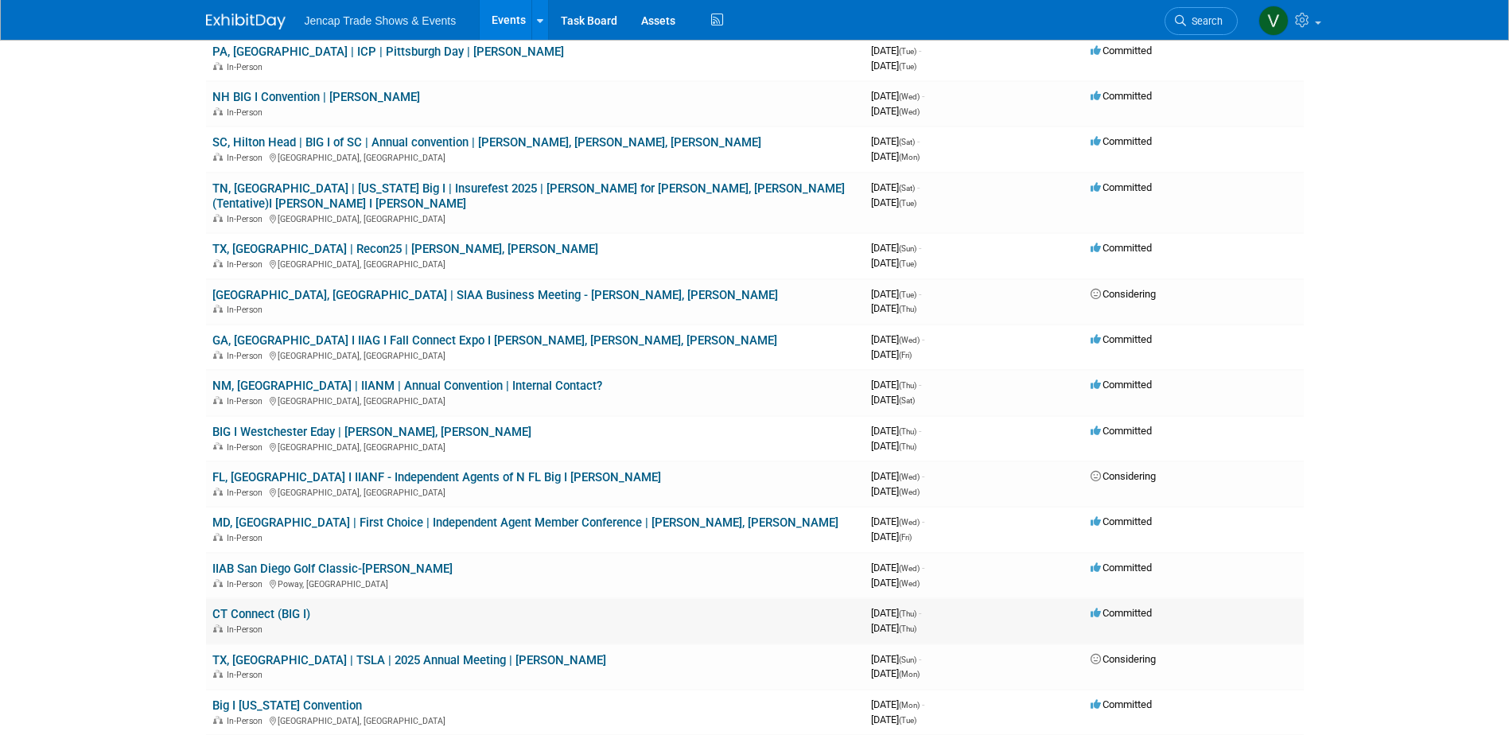
click at [241, 607] on link "CT Connect (BIG I)" at bounding box center [261, 614] width 98 height 14
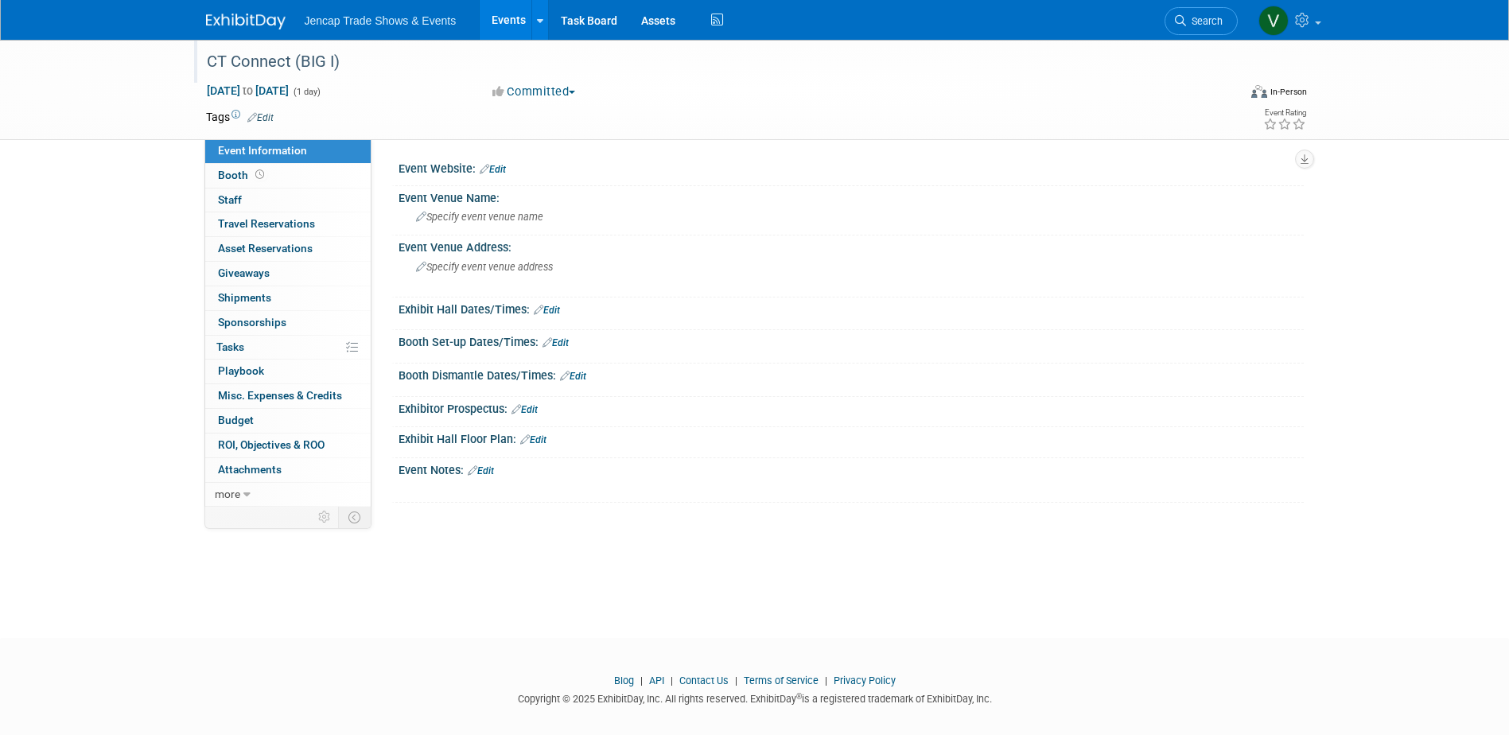
click at [225, 58] on div "CT Connect (BIG I)" at bounding box center [707, 62] width 1013 height 29
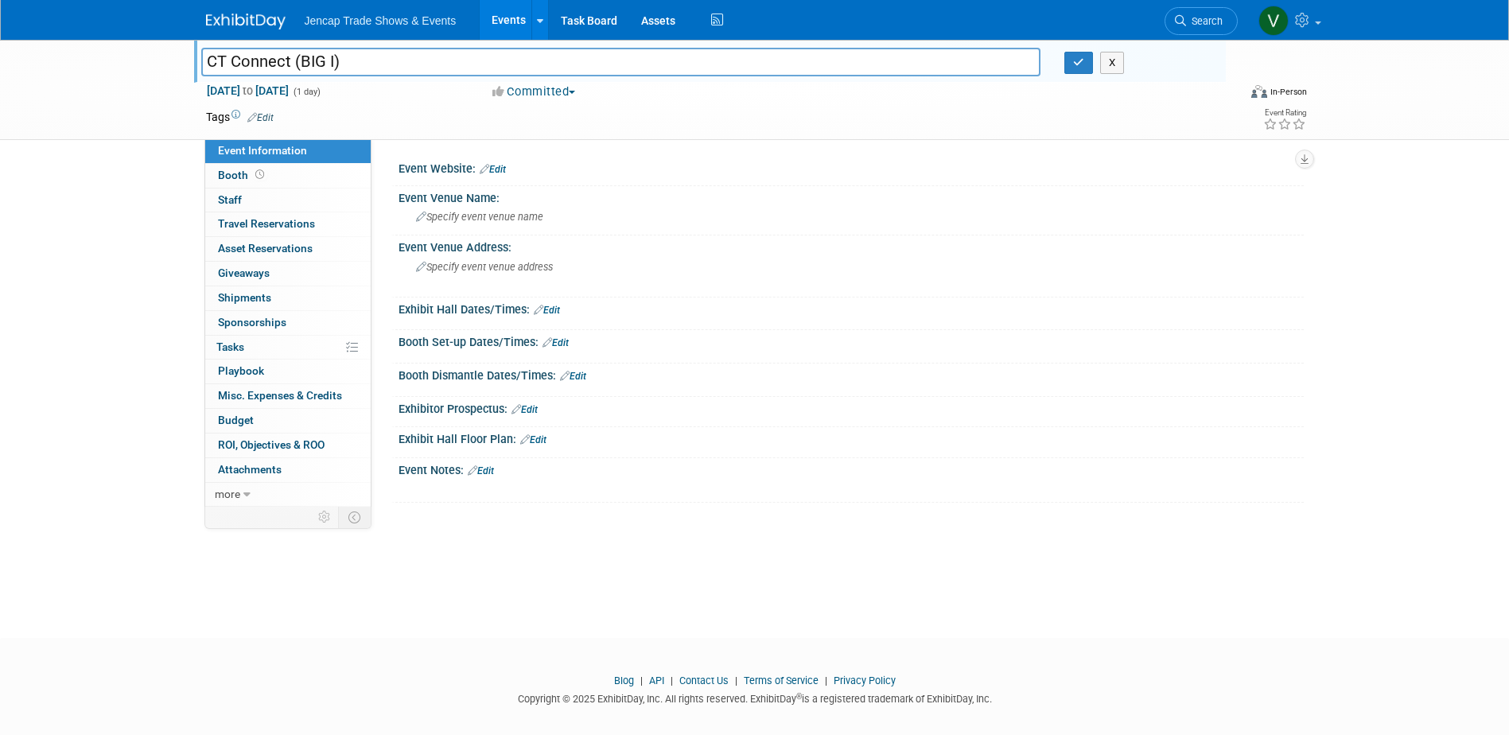
click at [230, 60] on input "CT Connect (BIG I)" at bounding box center [621, 62] width 840 height 28
click at [358, 56] on input "CT | Connect (BIG I)" at bounding box center [621, 62] width 840 height 28
type input "CT, Bristol | Connect (BIG I)| Kate Alben"
click at [1079, 66] on icon "button" at bounding box center [1078, 62] width 11 height 10
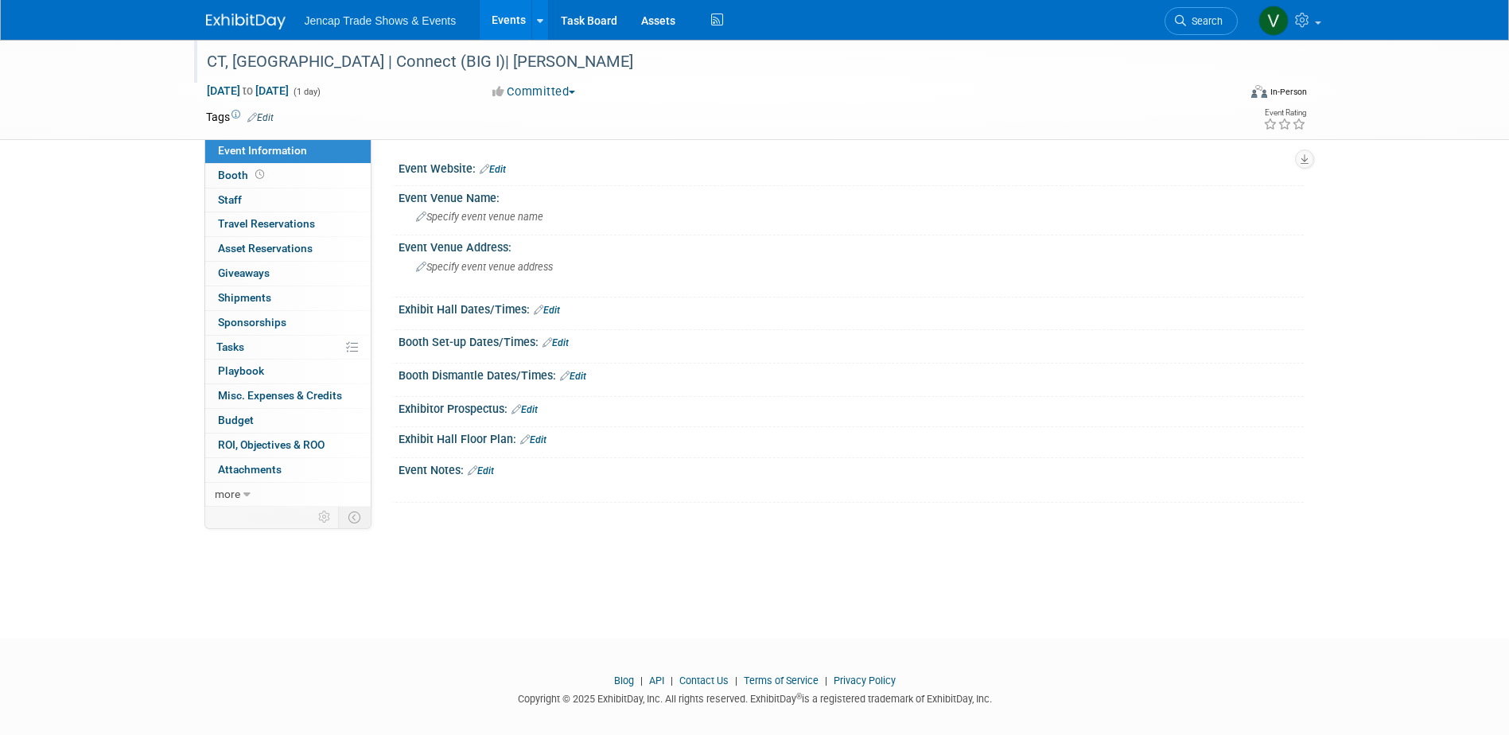
click at [228, 20] on img at bounding box center [246, 22] width 80 height 16
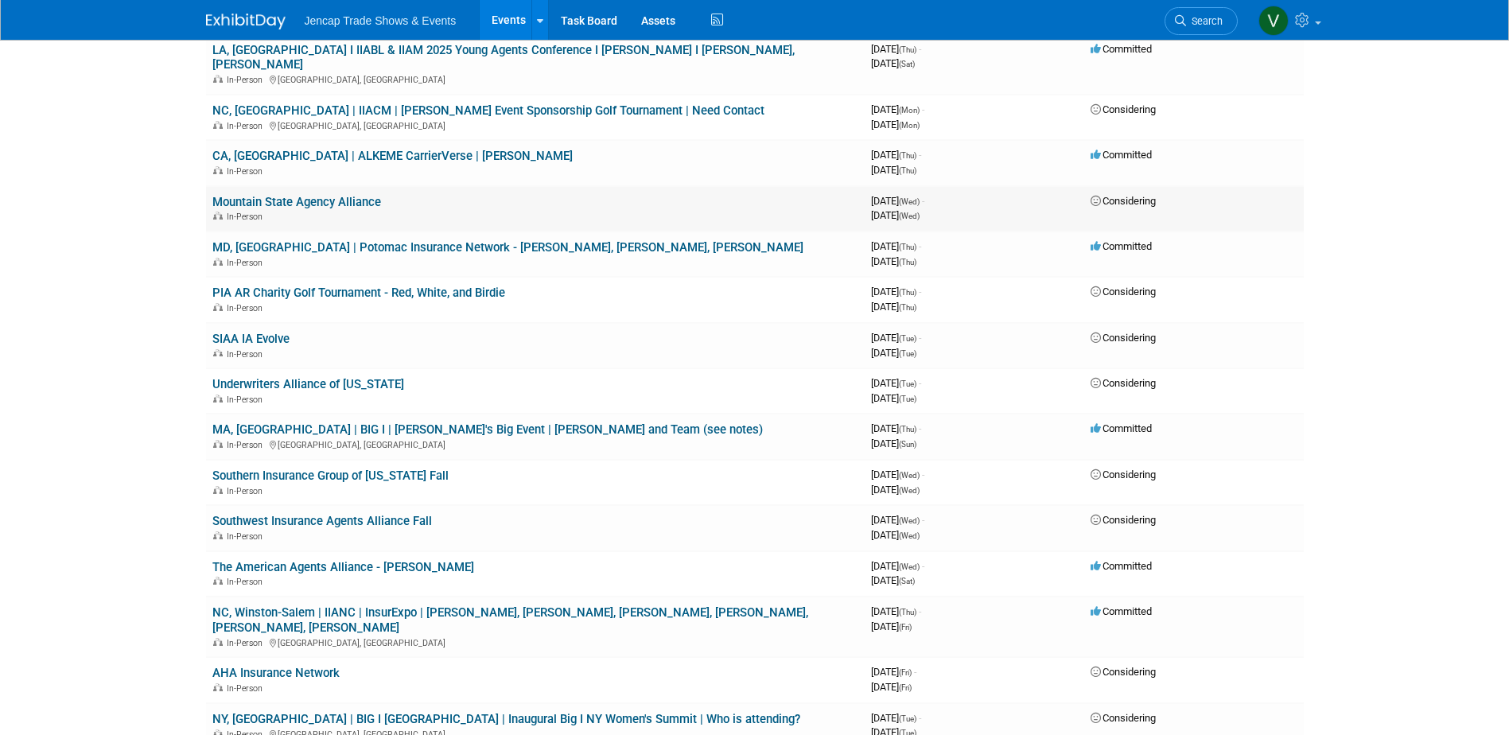
scroll to position [239, 0]
